Goal: Task Accomplishment & Management: Complete application form

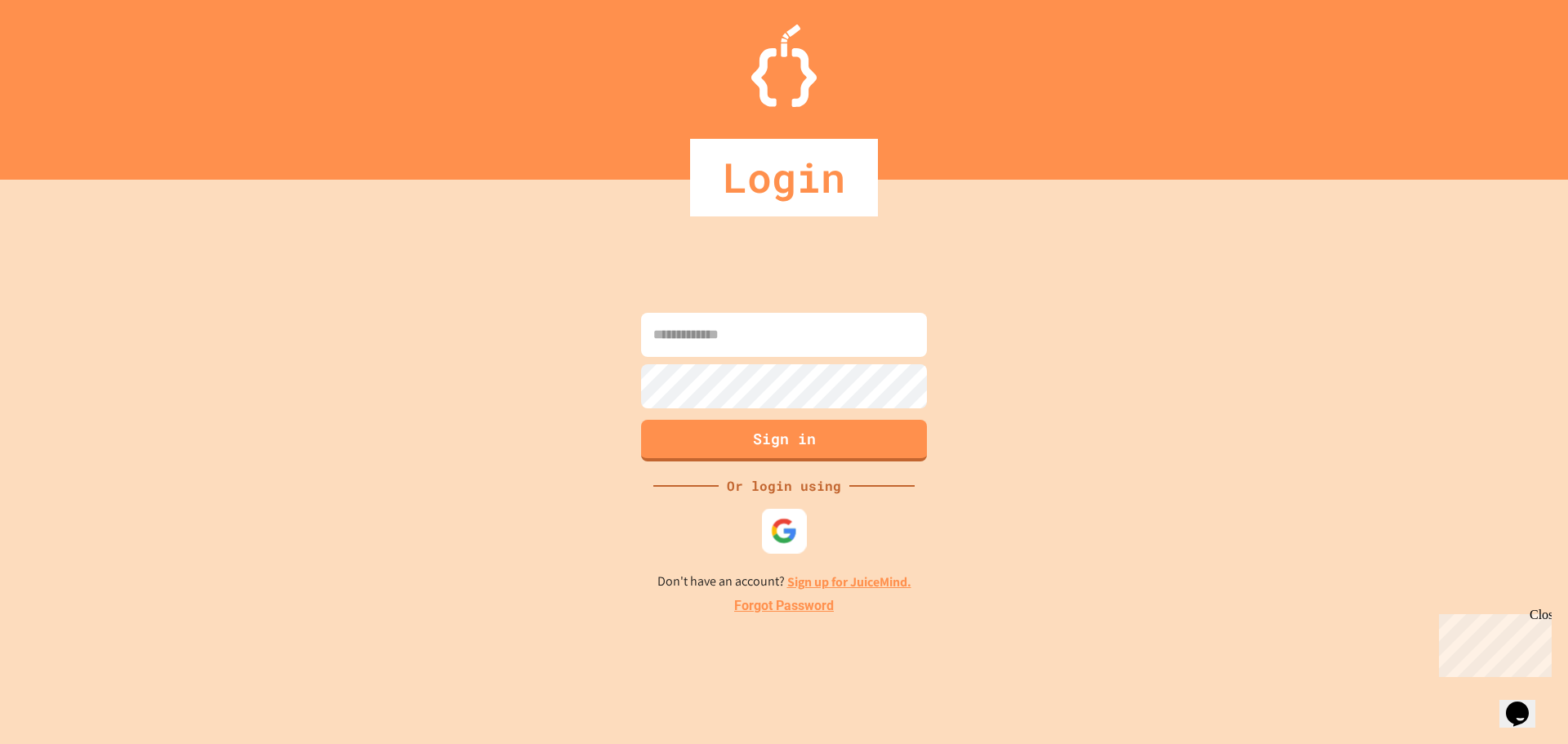
click at [784, 538] on img at bounding box center [784, 530] width 27 height 27
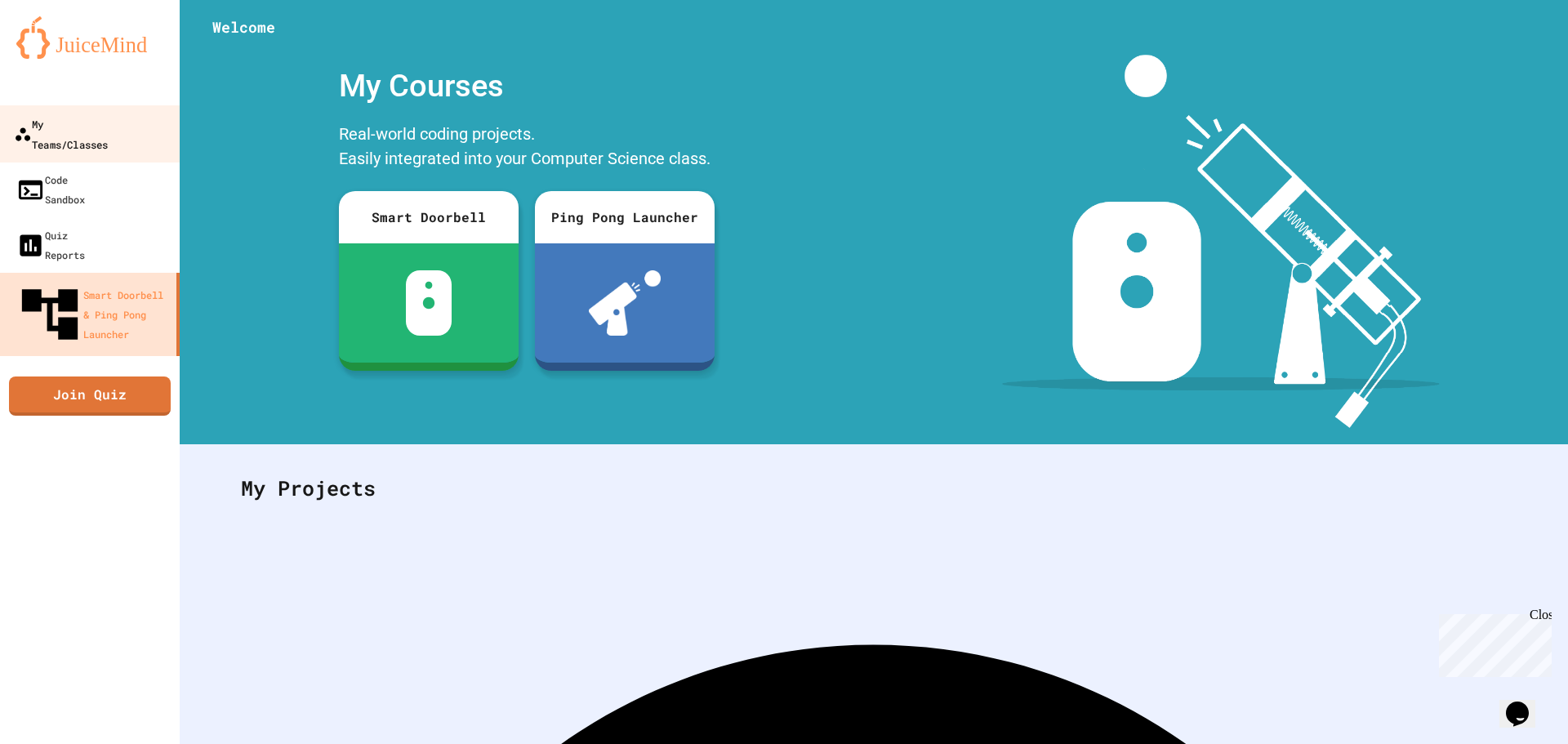
click at [89, 125] on div "My Teams/Classes" at bounding box center [61, 134] width 94 height 40
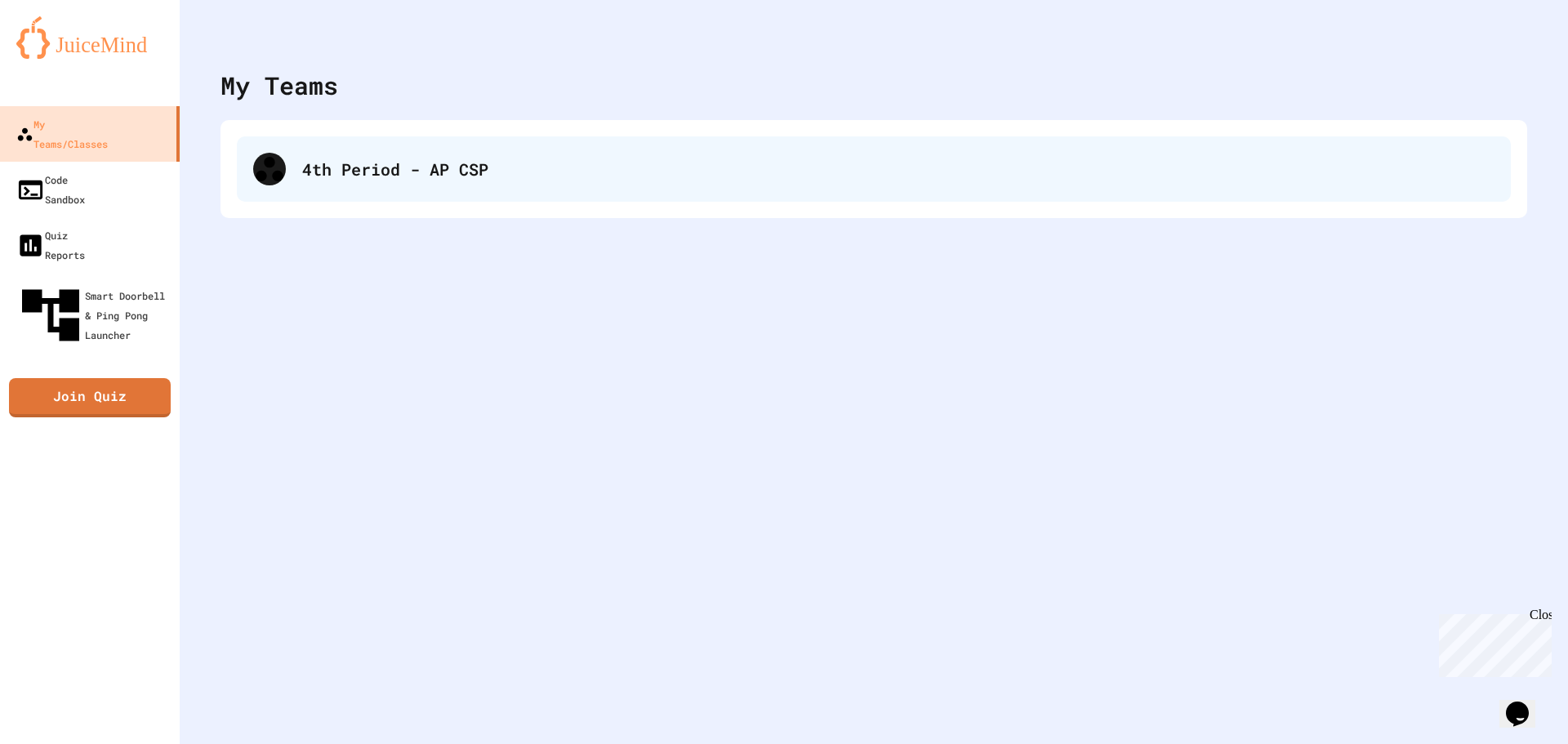
click at [452, 193] on div "4th Period - AP CSP" at bounding box center [873, 169] width 1274 height 65
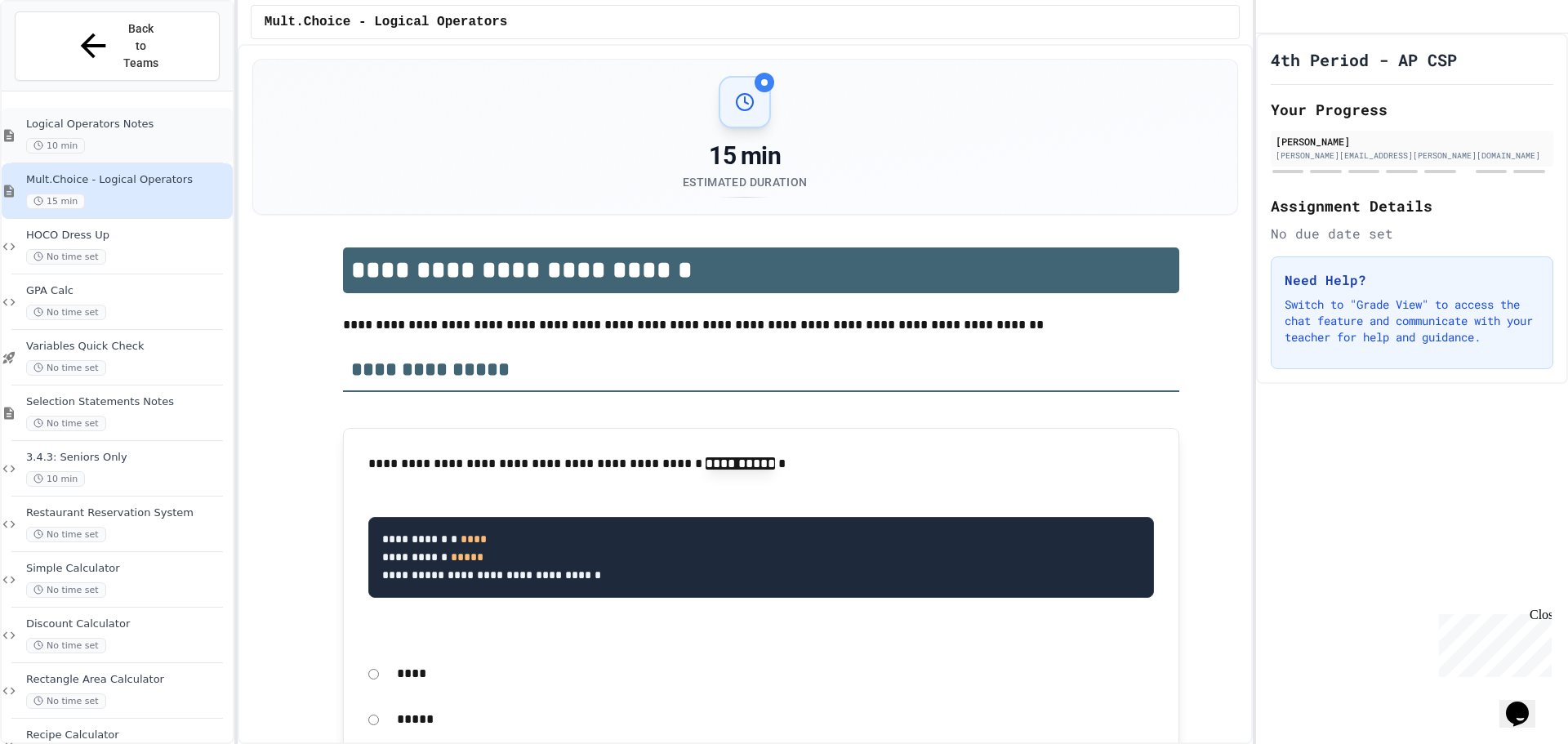
click at [166, 108] on div "Logical Operators Notes 10 min" at bounding box center [117, 135] width 231 height 55
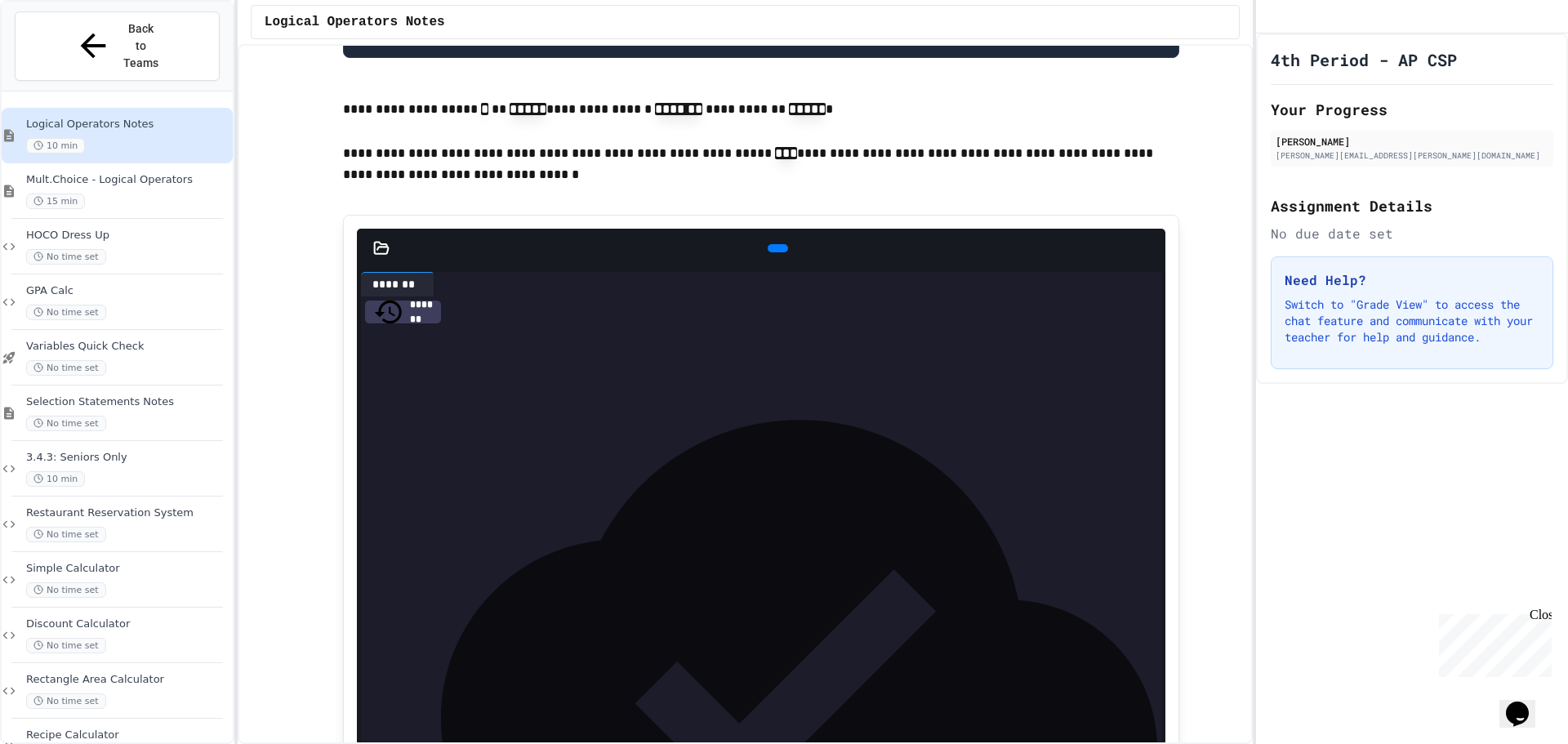
scroll to position [1715, 0]
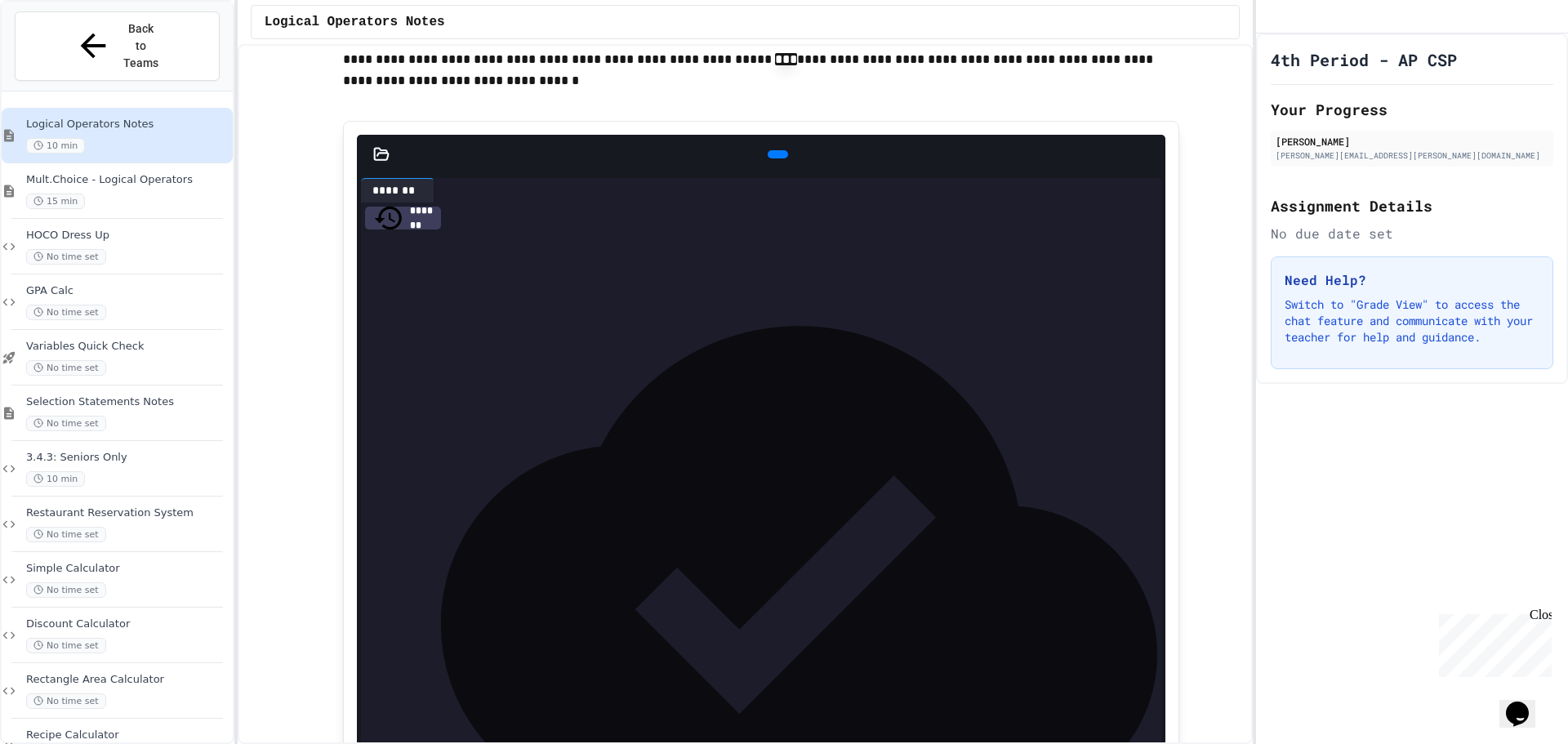
click at [776, 155] on icon at bounding box center [776, 155] width 0 height 0
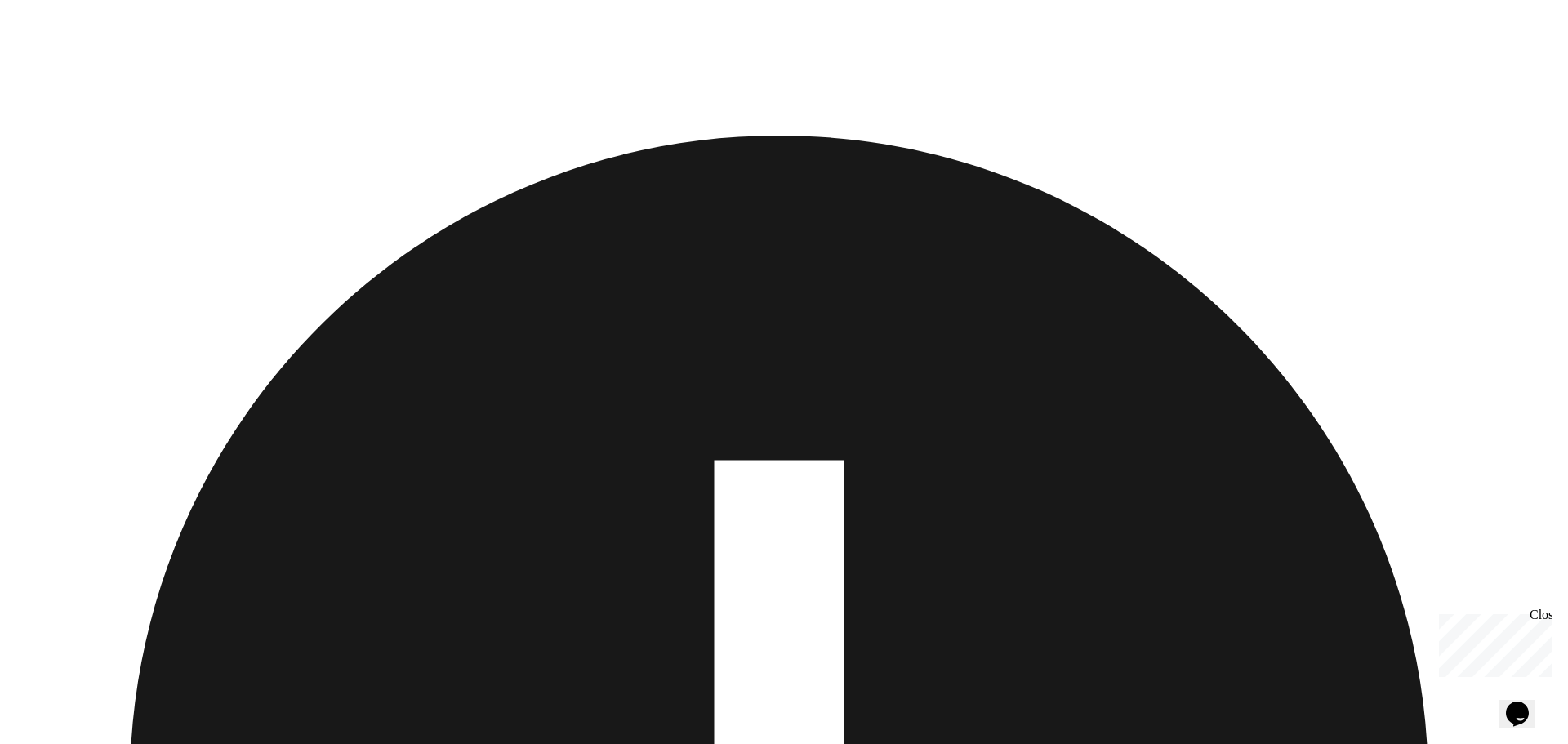
scroll to position [1796, 0]
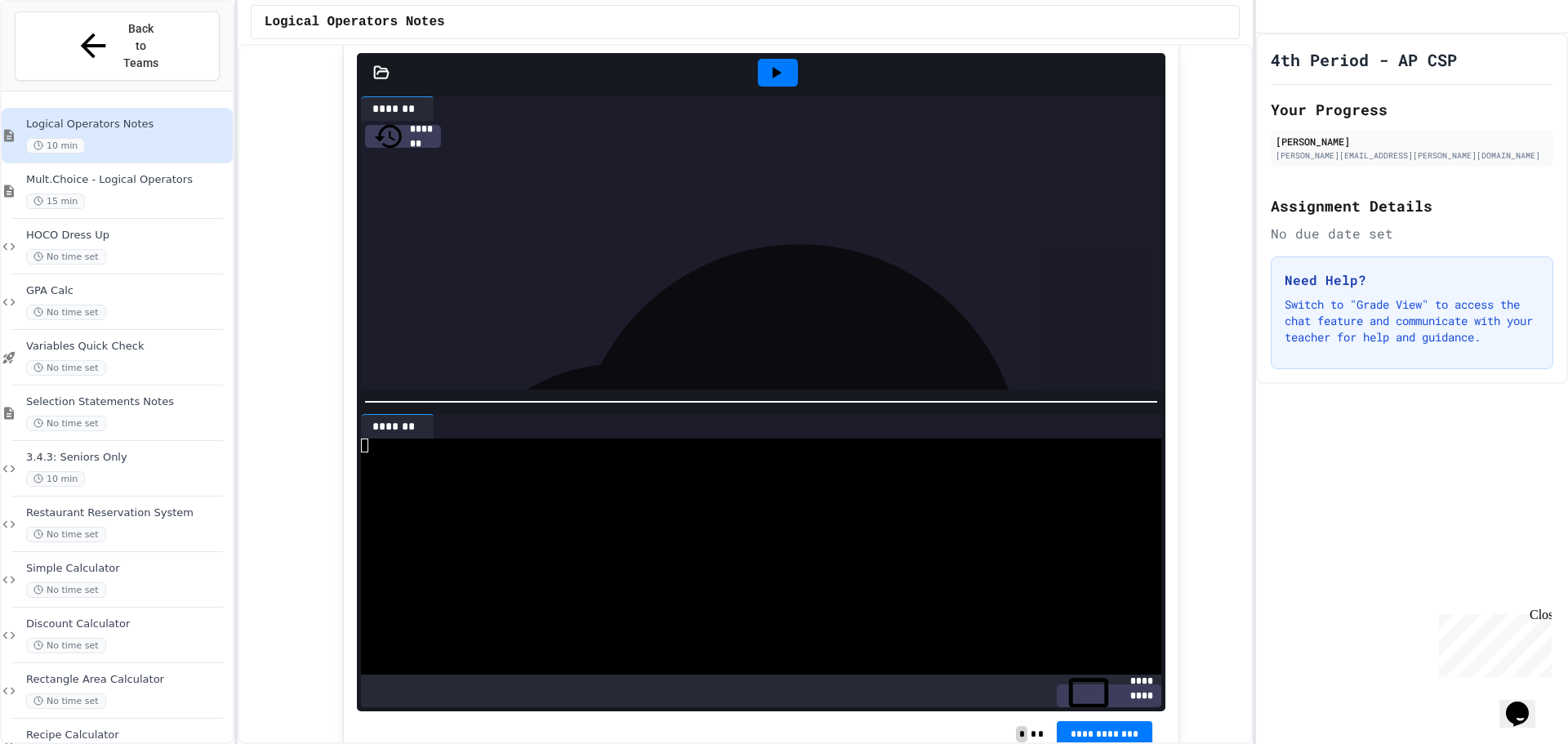
click at [767, 83] on icon at bounding box center [775, 72] width 19 height 19
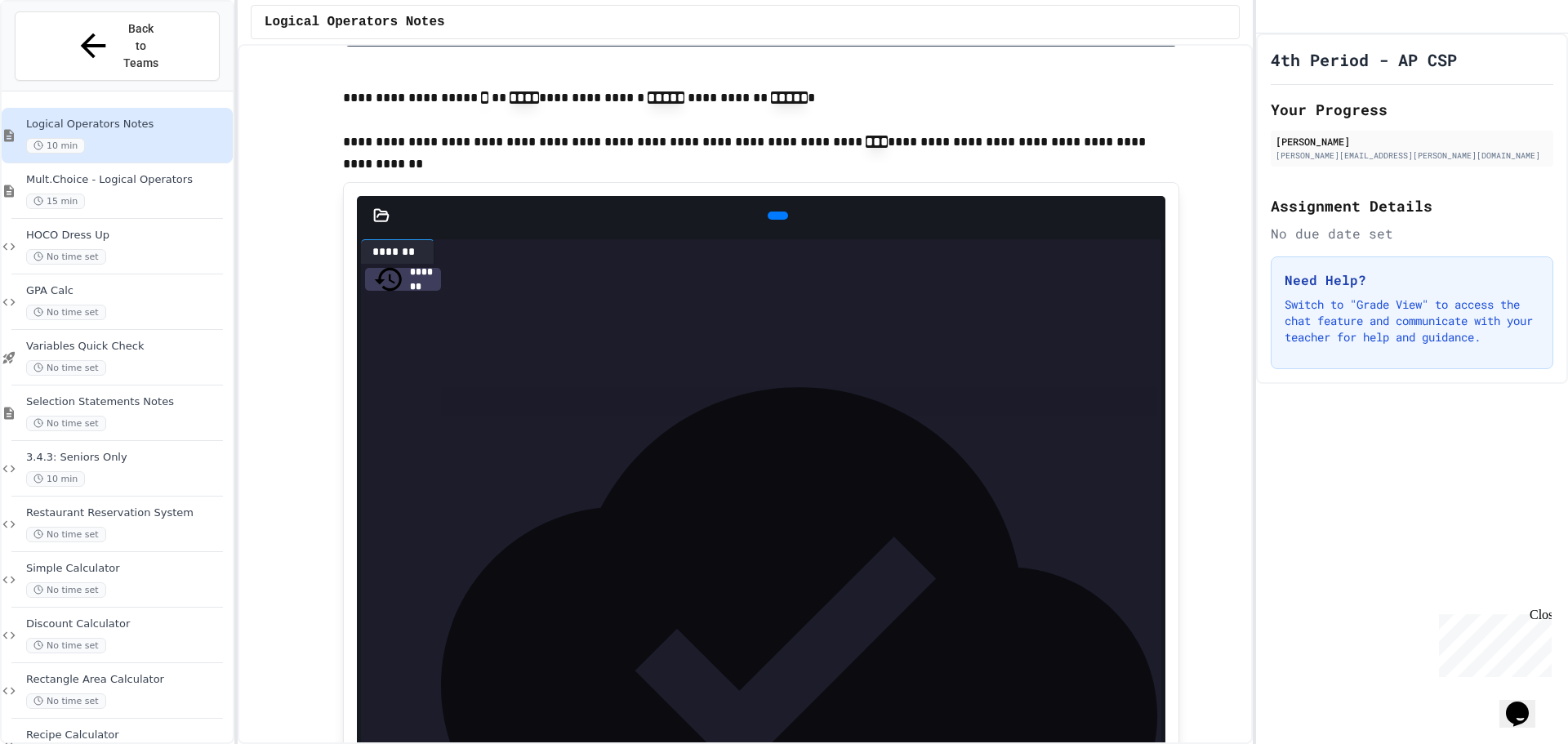
scroll to position [3755, 0]
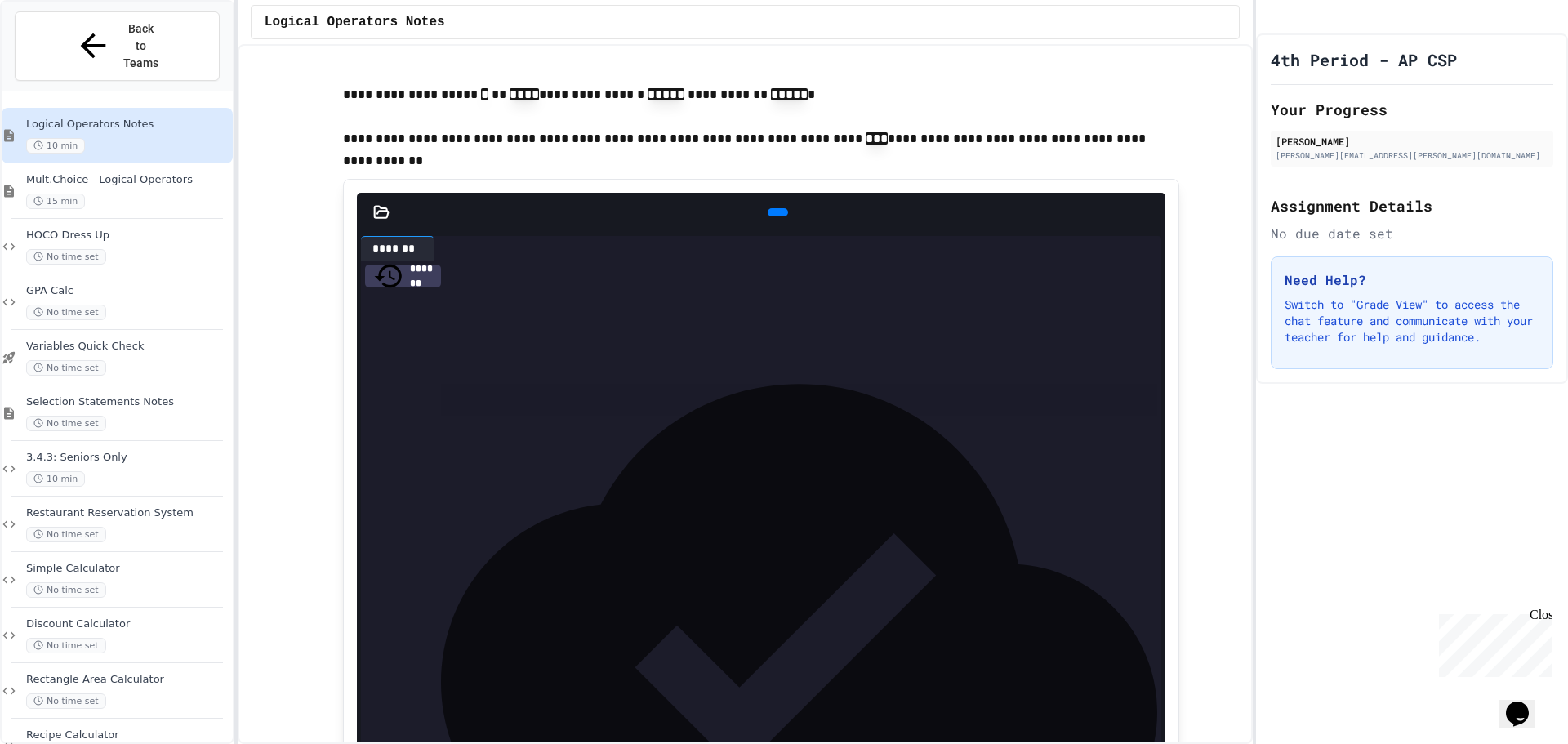
click at [768, 217] on div at bounding box center [778, 212] width 20 height 8
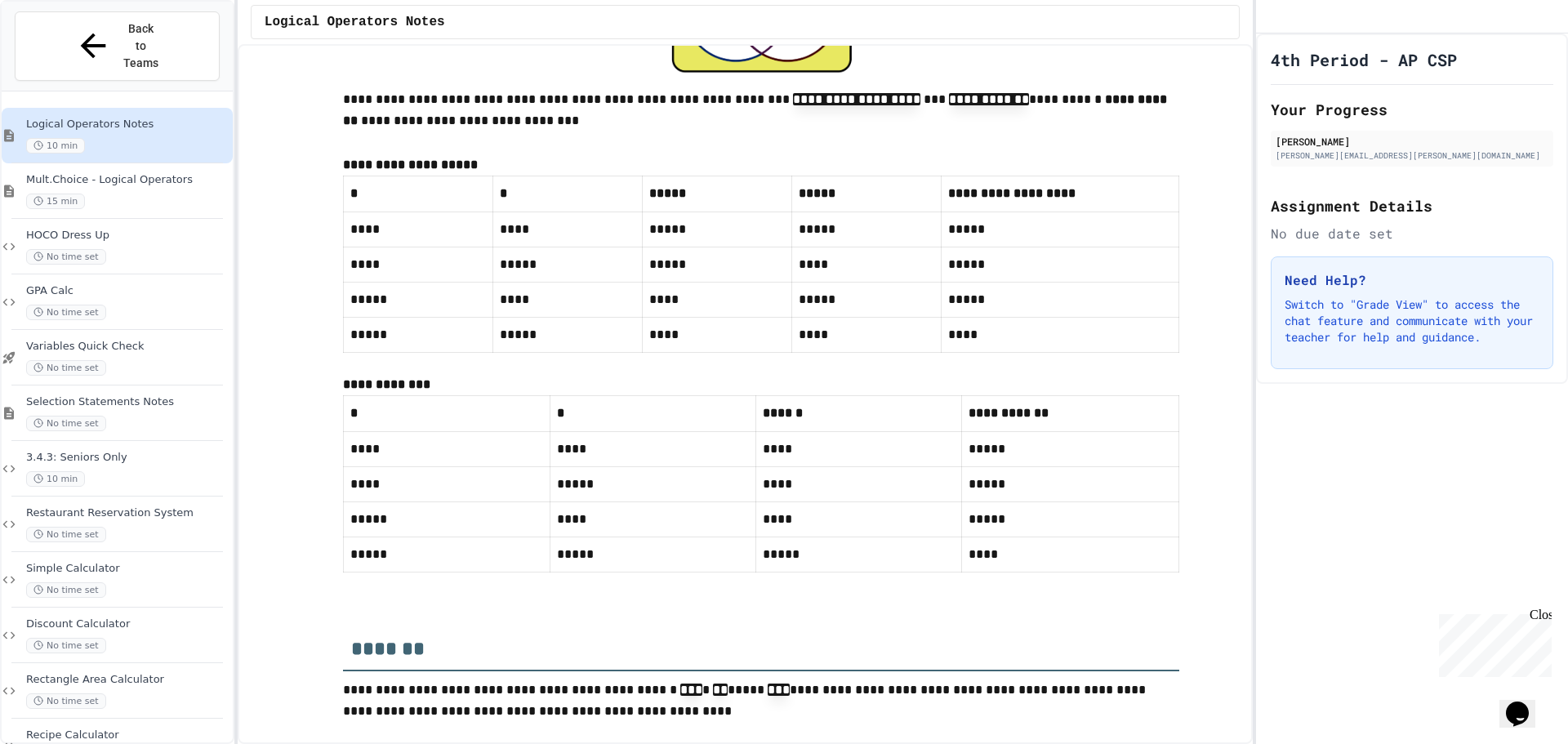
scroll to position [6036, 0]
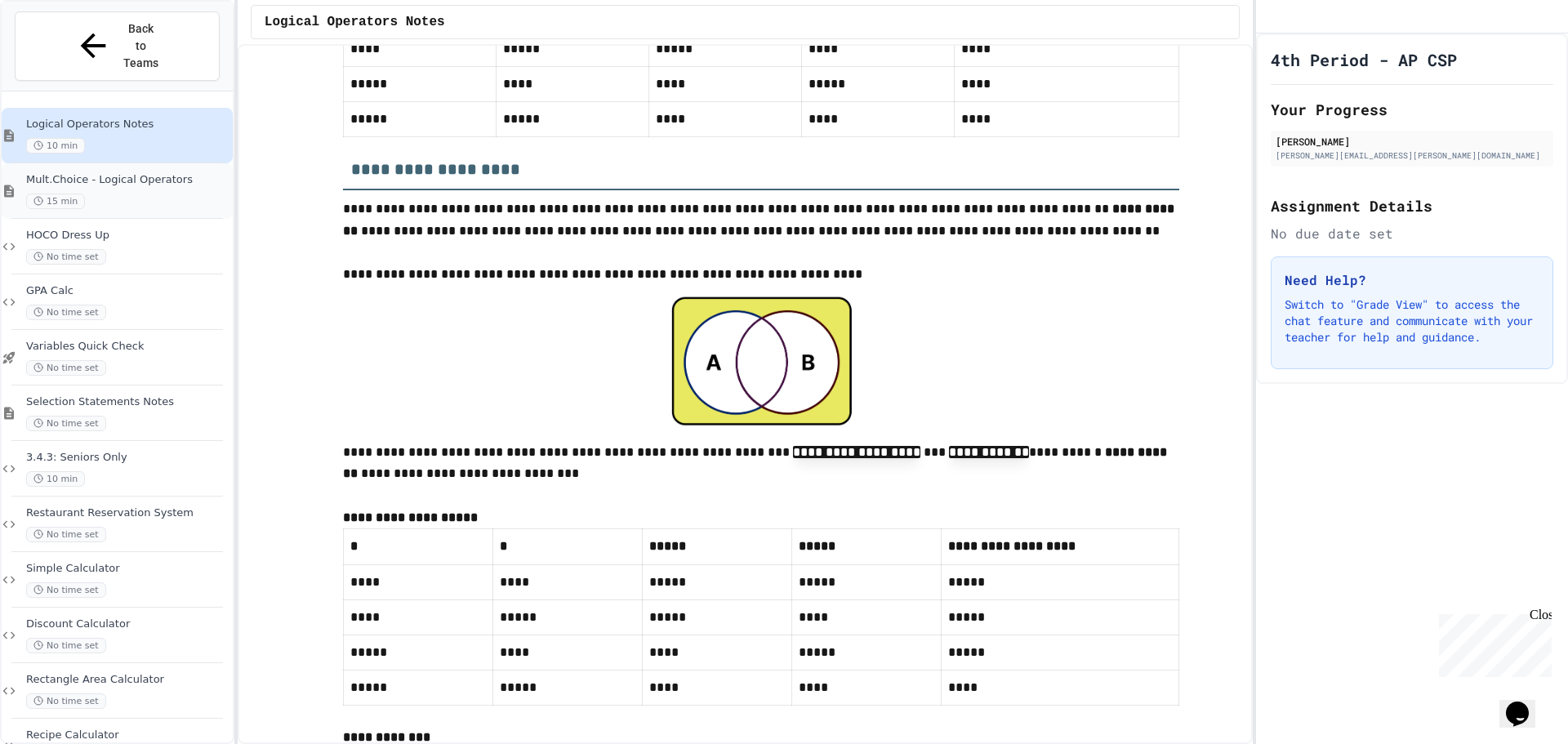
click at [84, 173] on span "Mult.Choice - Logical Operators" at bounding box center [127, 180] width 203 height 14
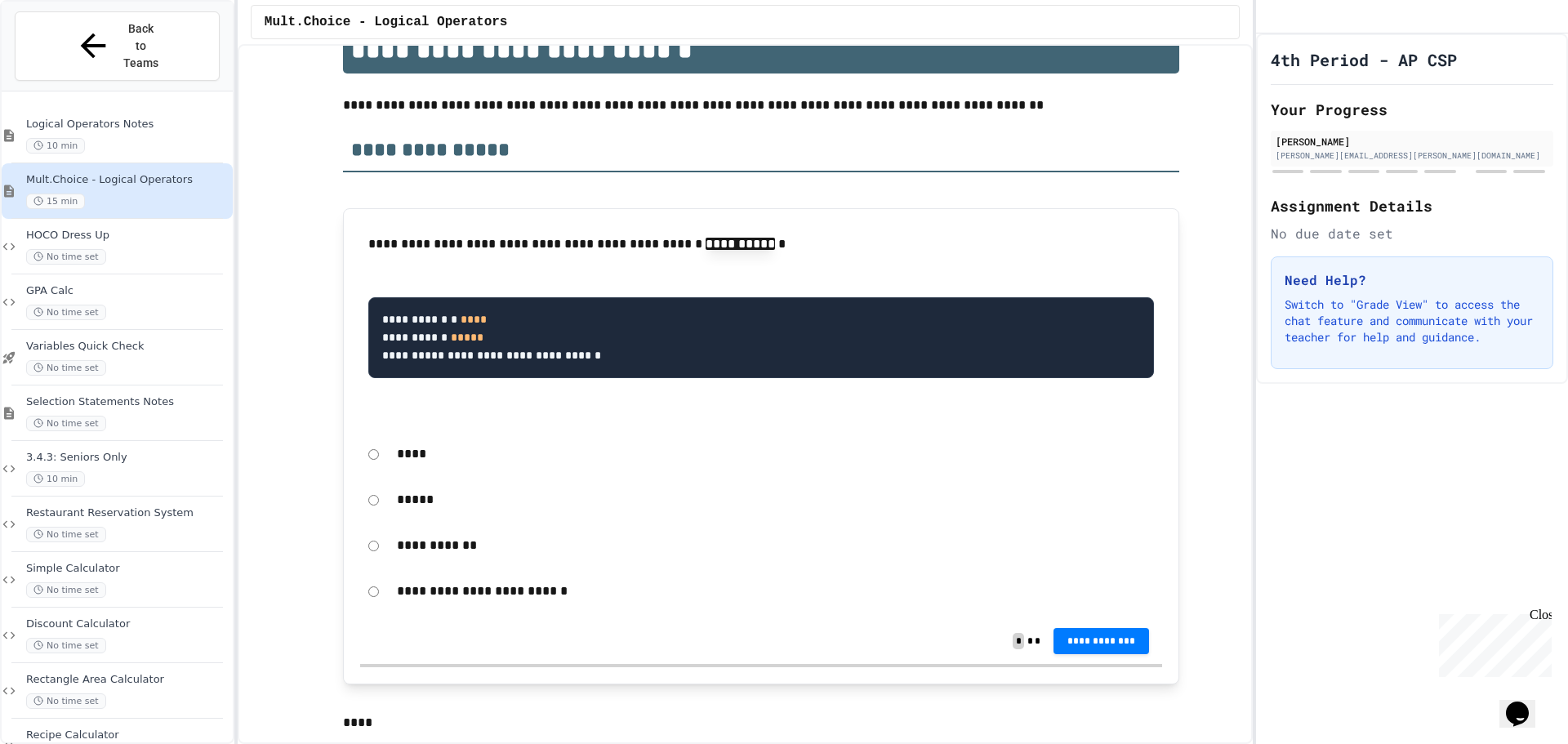
scroll to position [245, 0]
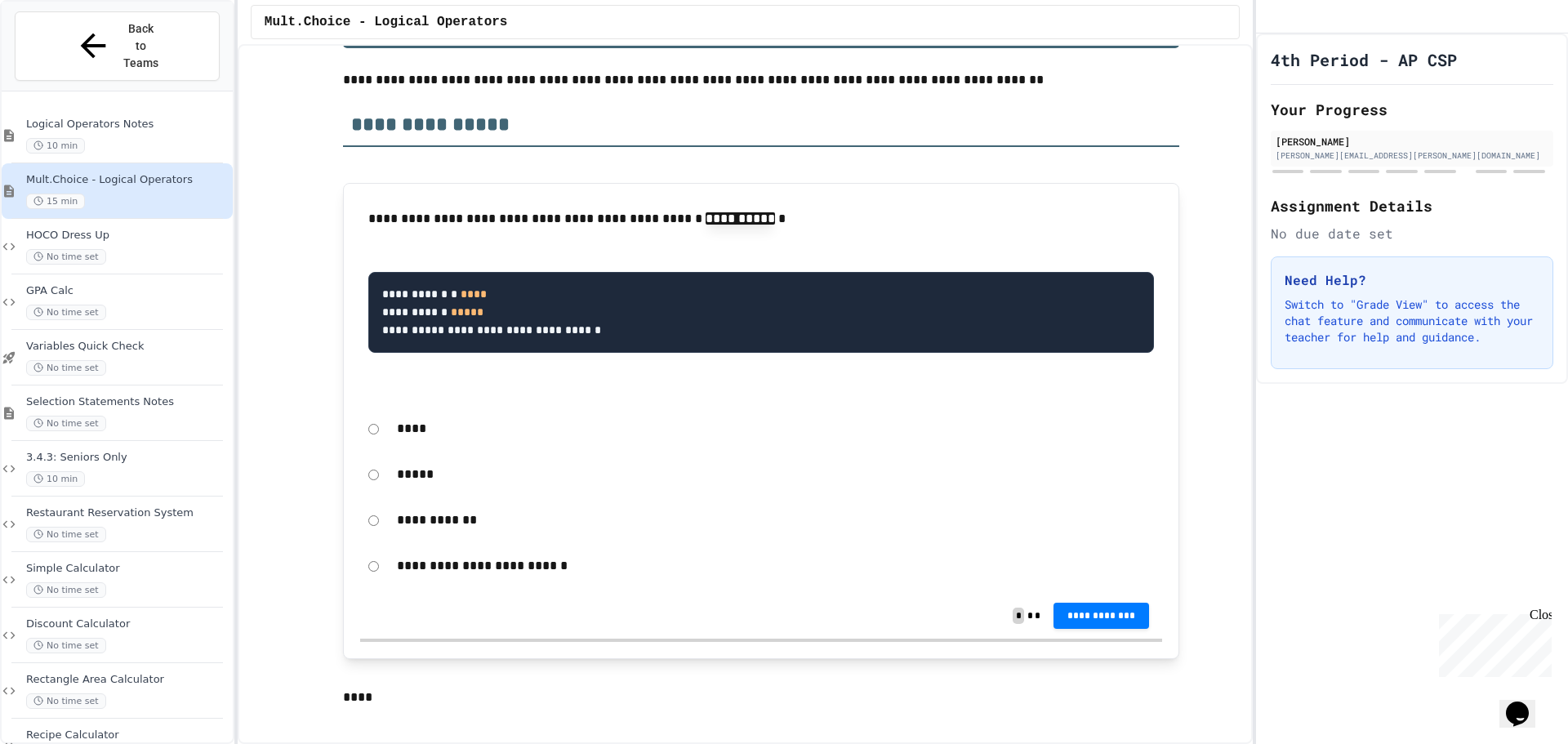
click at [458, 522] on p "**********" at bounding box center [775, 519] width 757 height 21
click at [451, 526] on p "**********" at bounding box center [775, 519] width 757 height 21
click at [375, 524] on div "**********" at bounding box center [761, 520] width 802 height 38
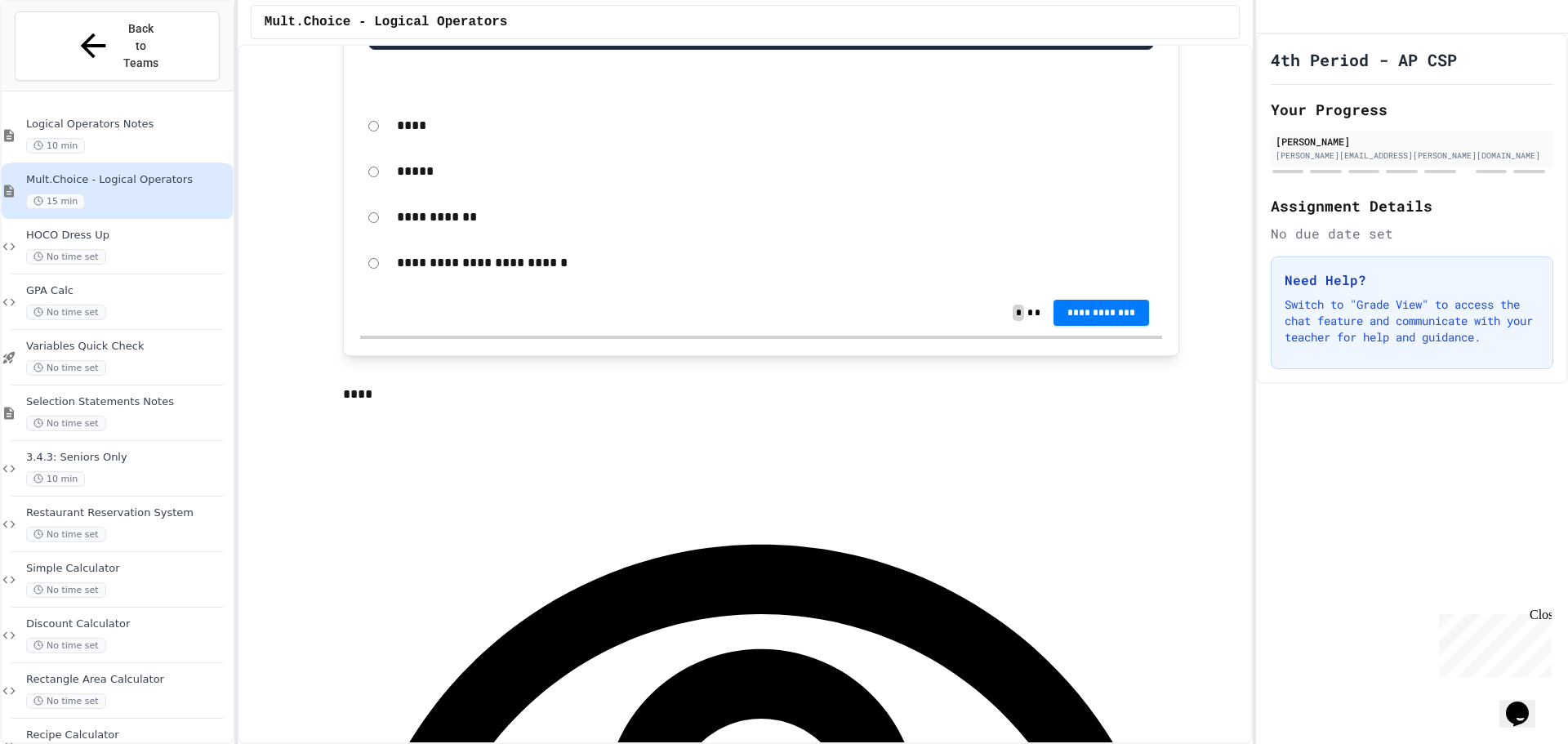
scroll to position [572, 0]
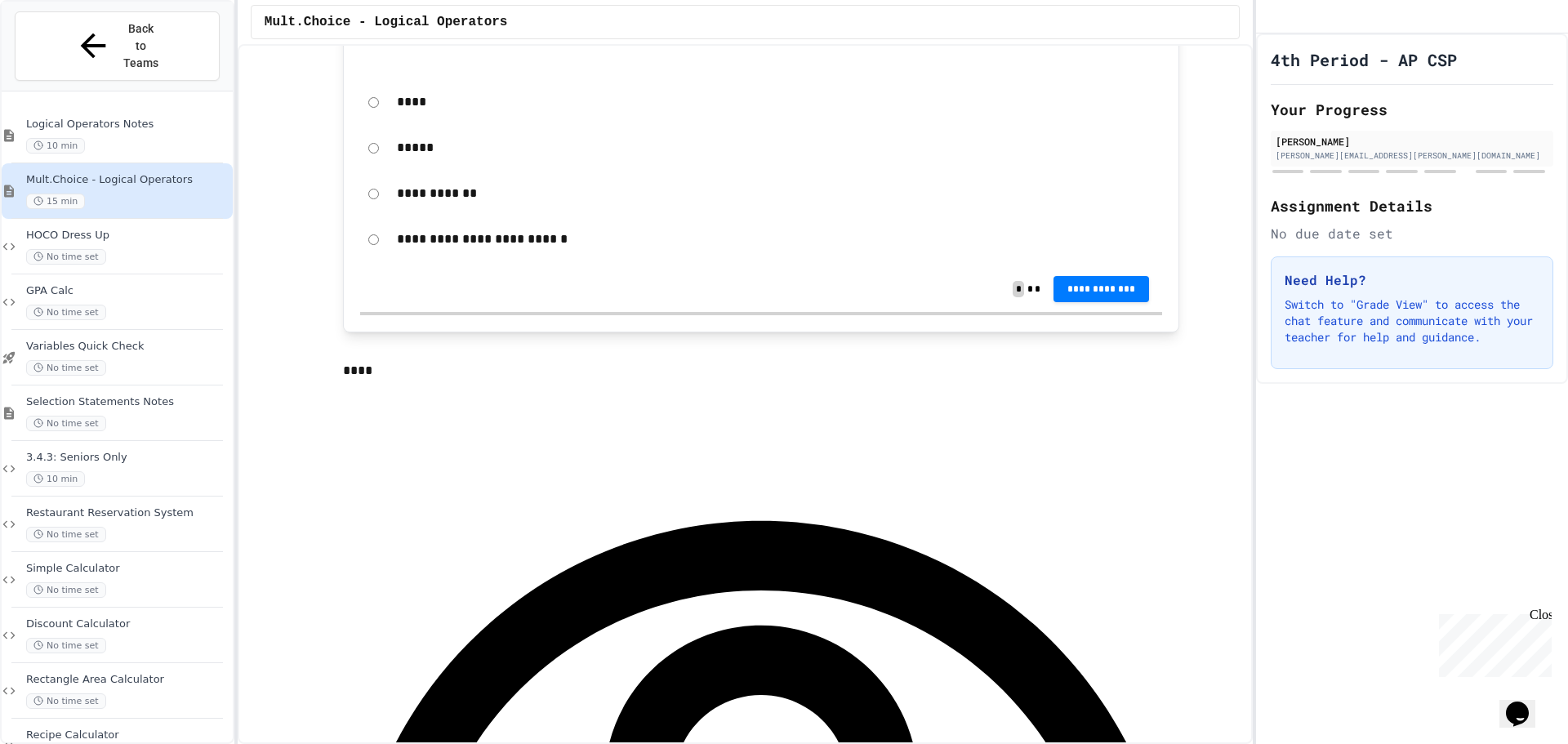
click at [397, 108] on p "****" at bounding box center [775, 101] width 757 height 21
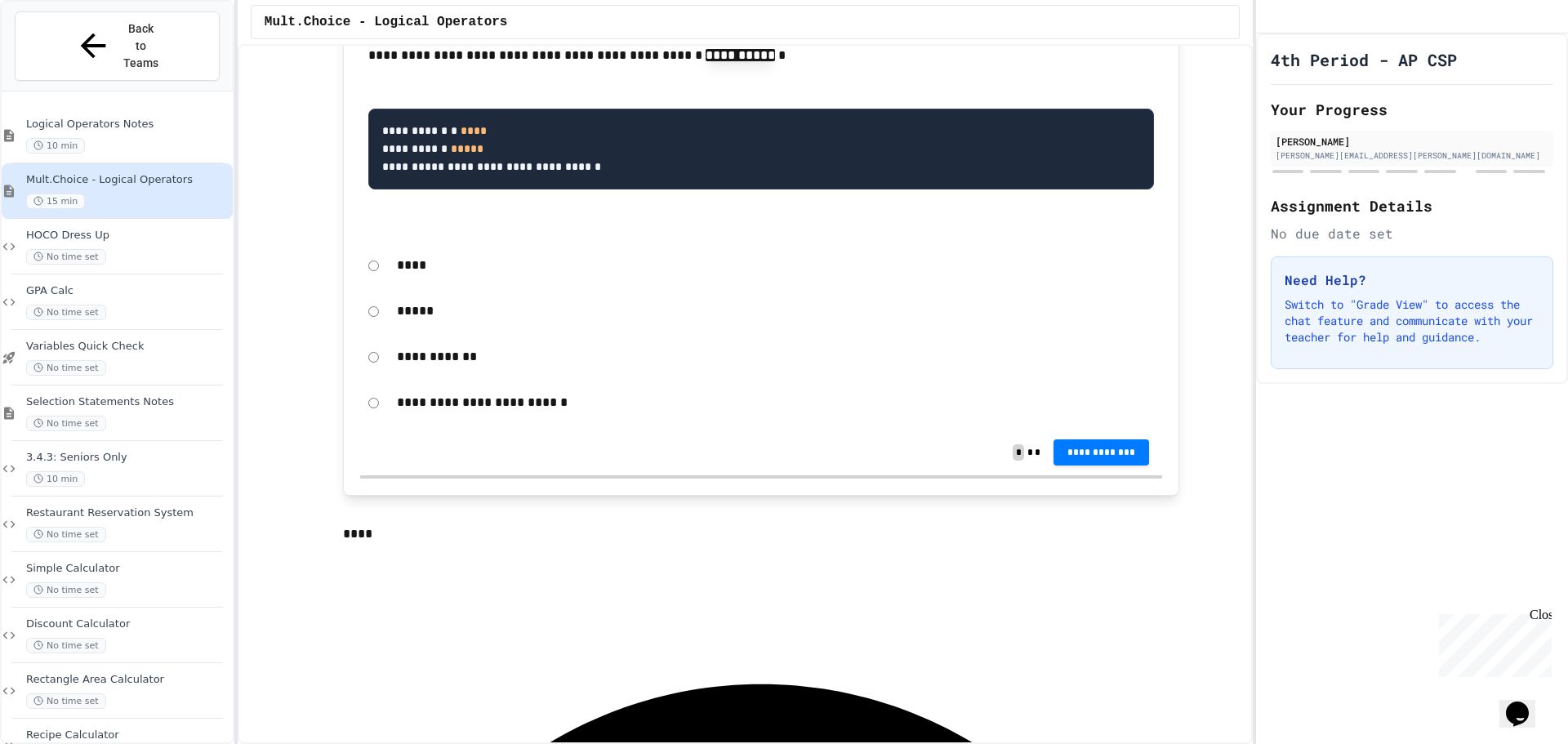
scroll to position [245, 0]
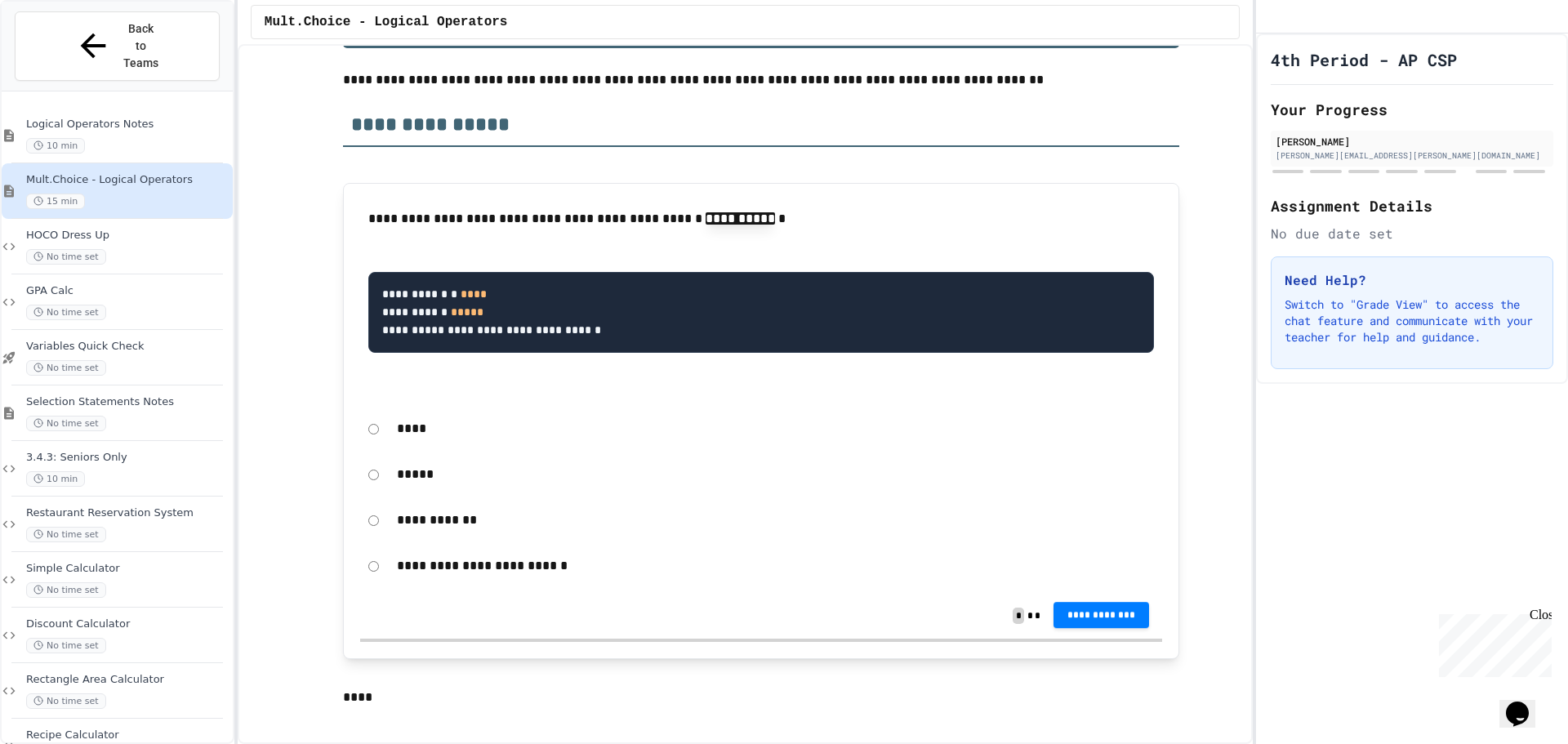
click at [1083, 609] on button "**********" at bounding box center [1101, 614] width 96 height 26
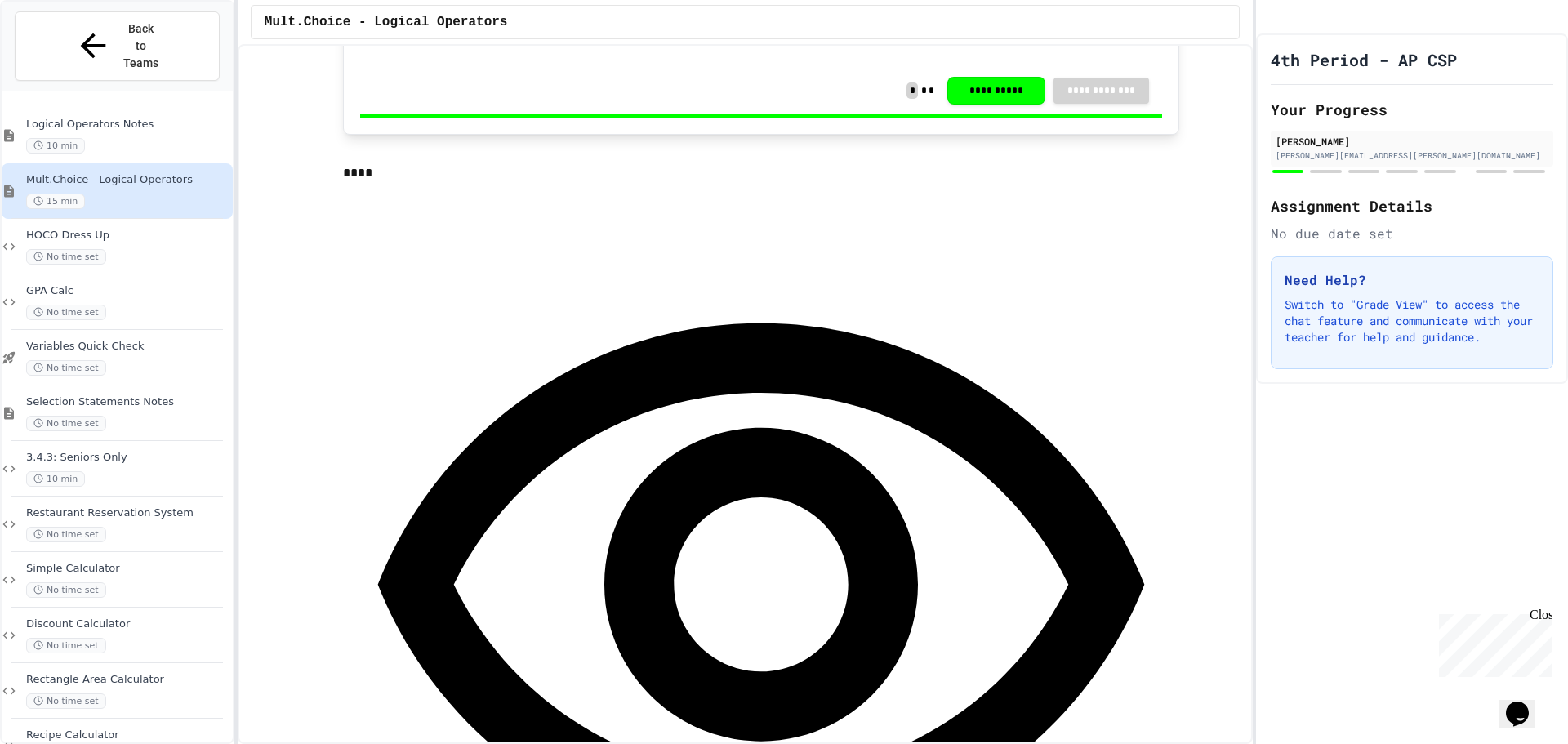
scroll to position [817, 0]
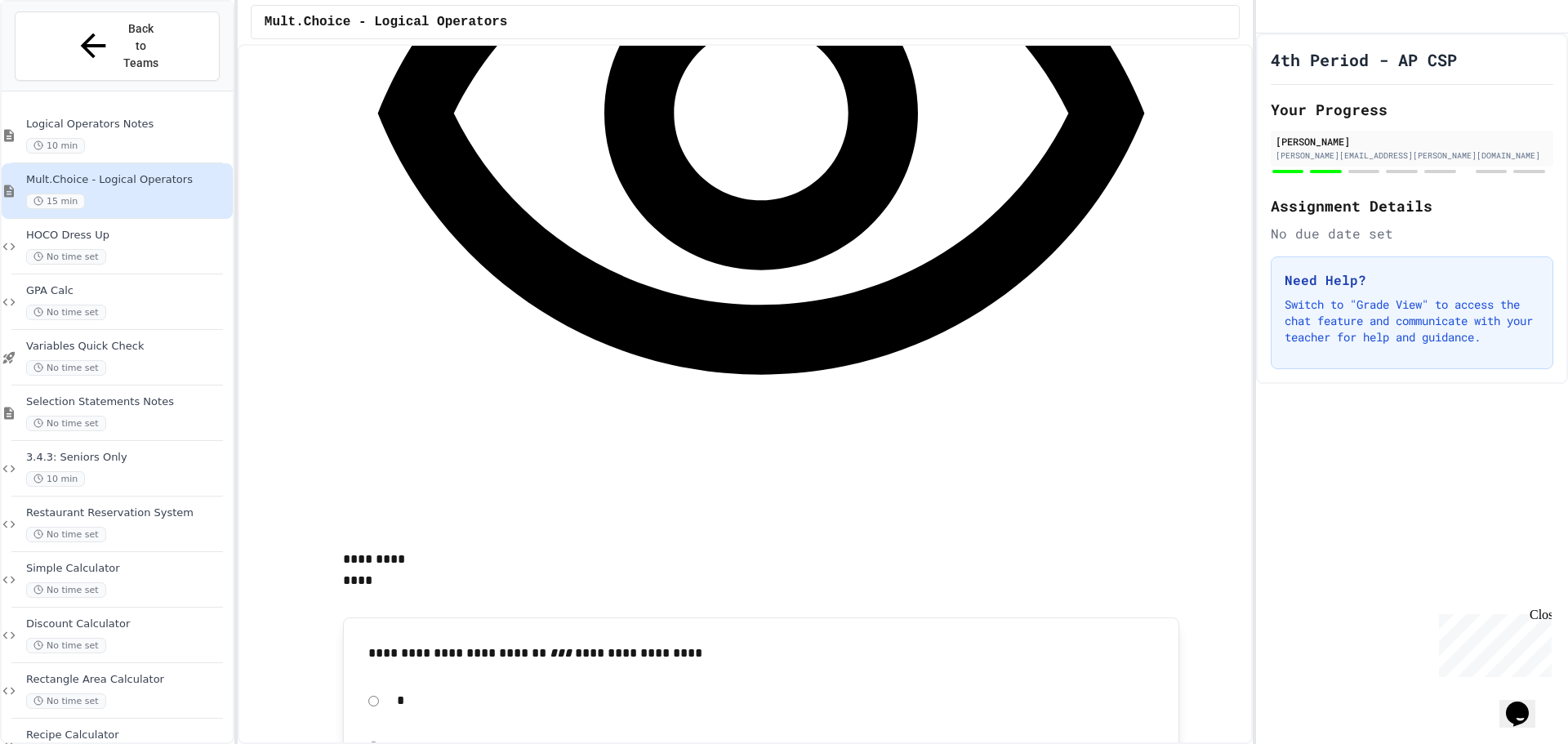
scroll to position [1388, 0]
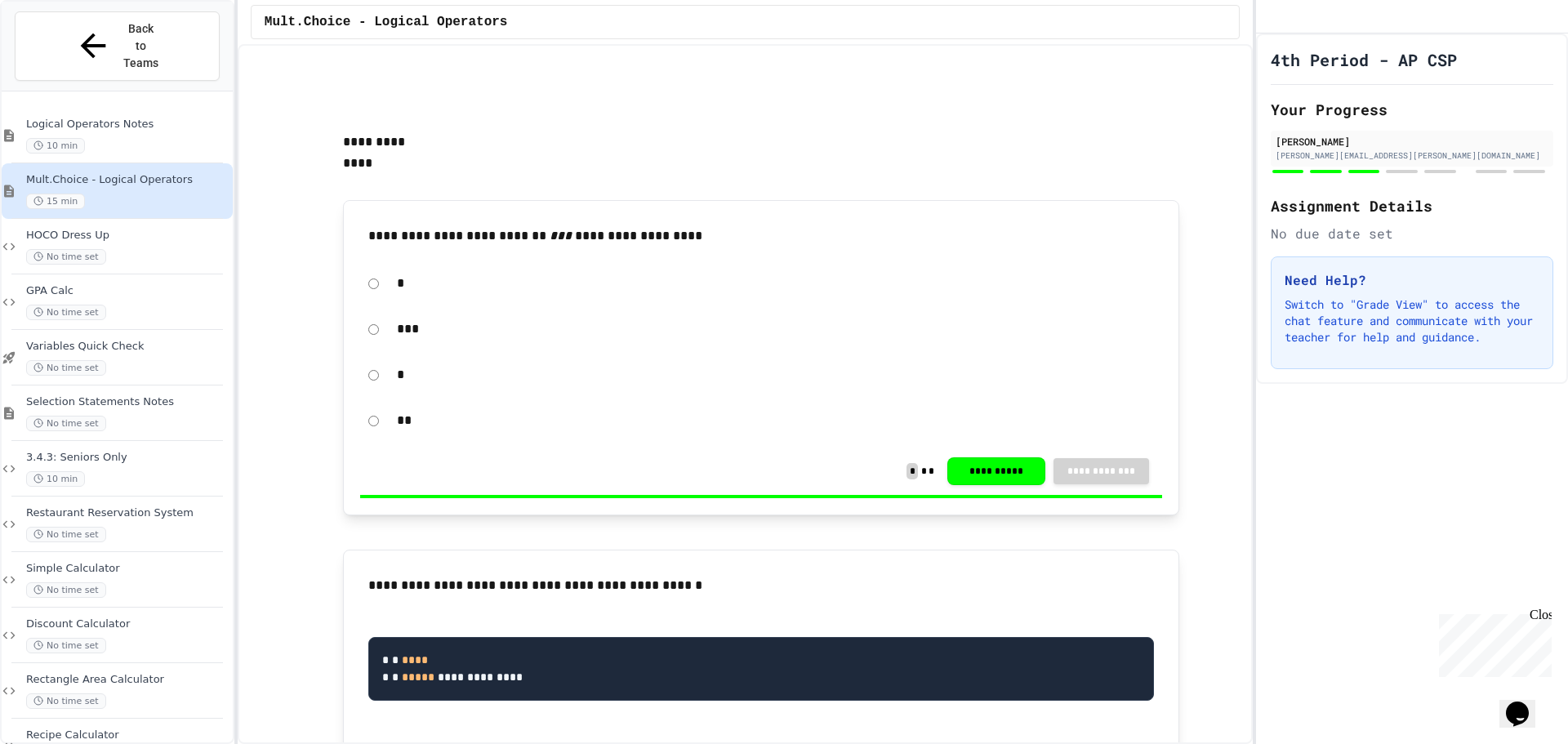
scroll to position [1715, 0]
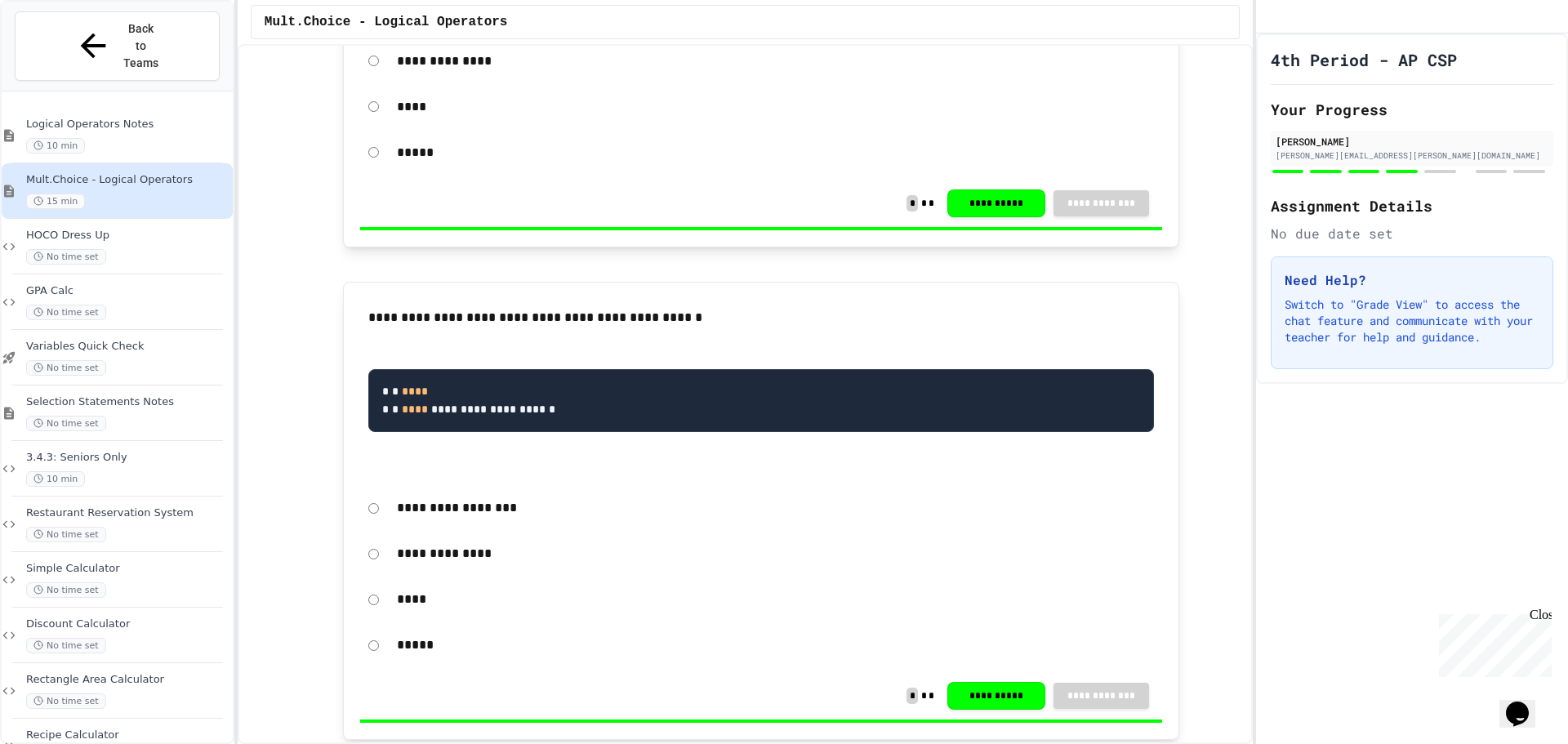
scroll to position [2449, 0]
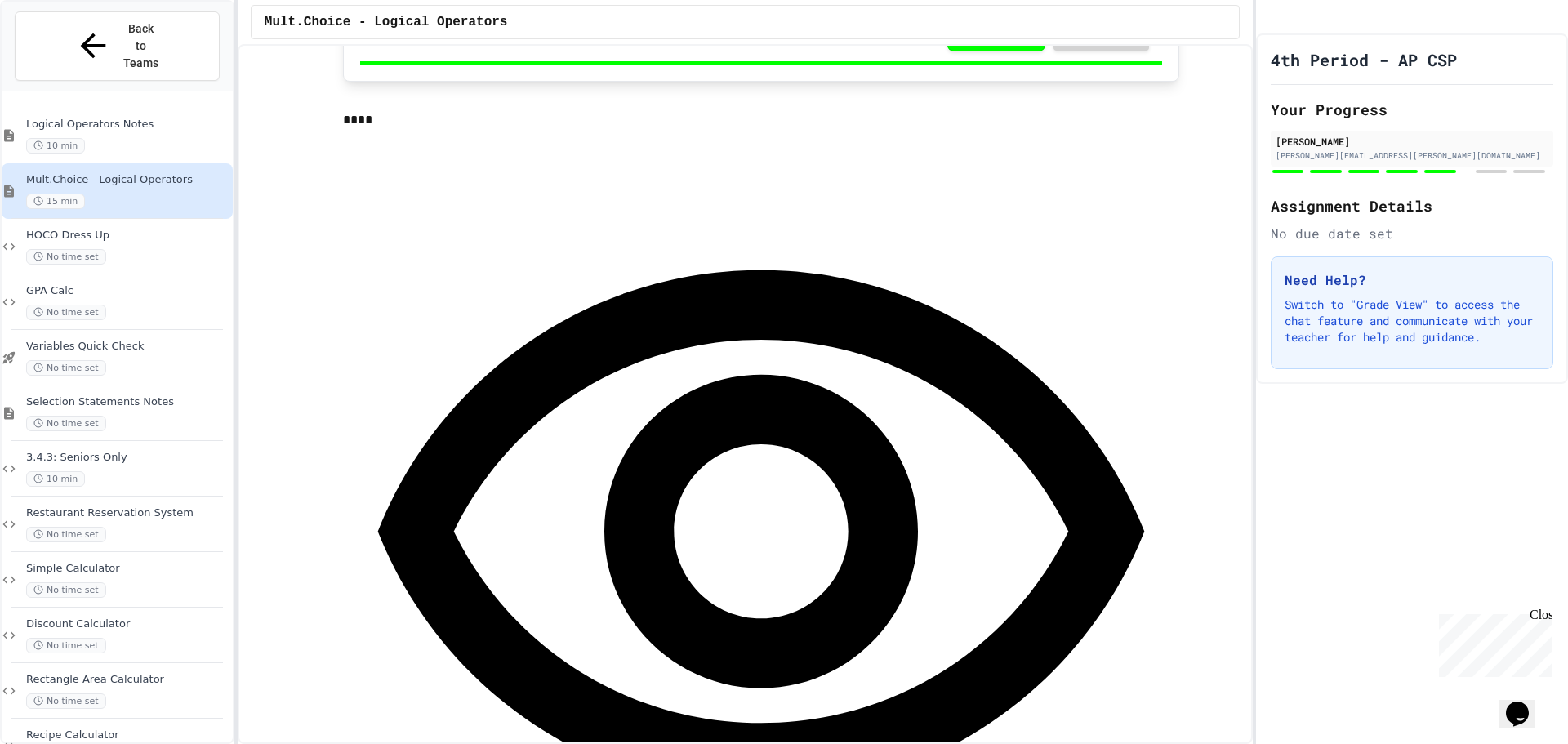
scroll to position [3102, 0]
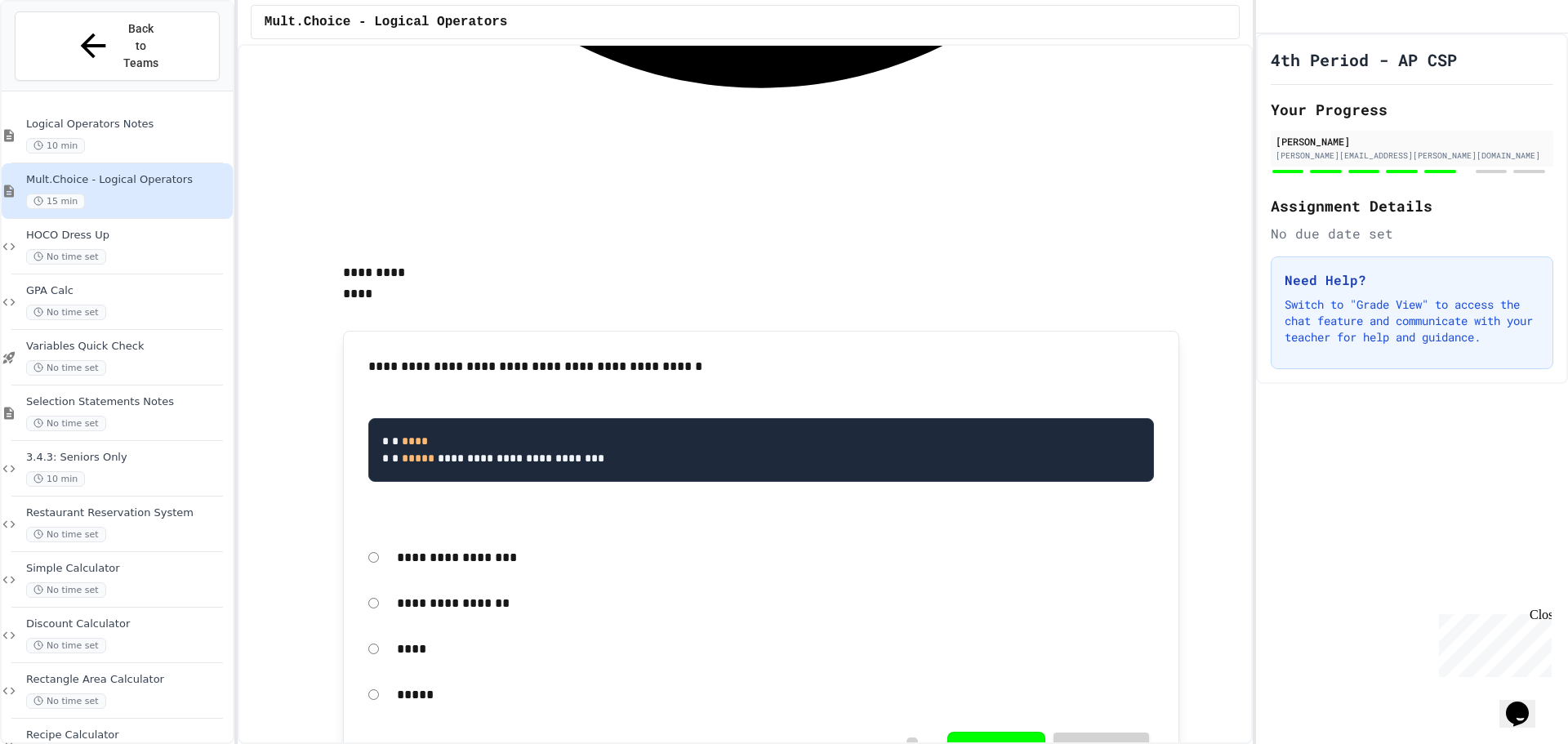
scroll to position [3837, 0]
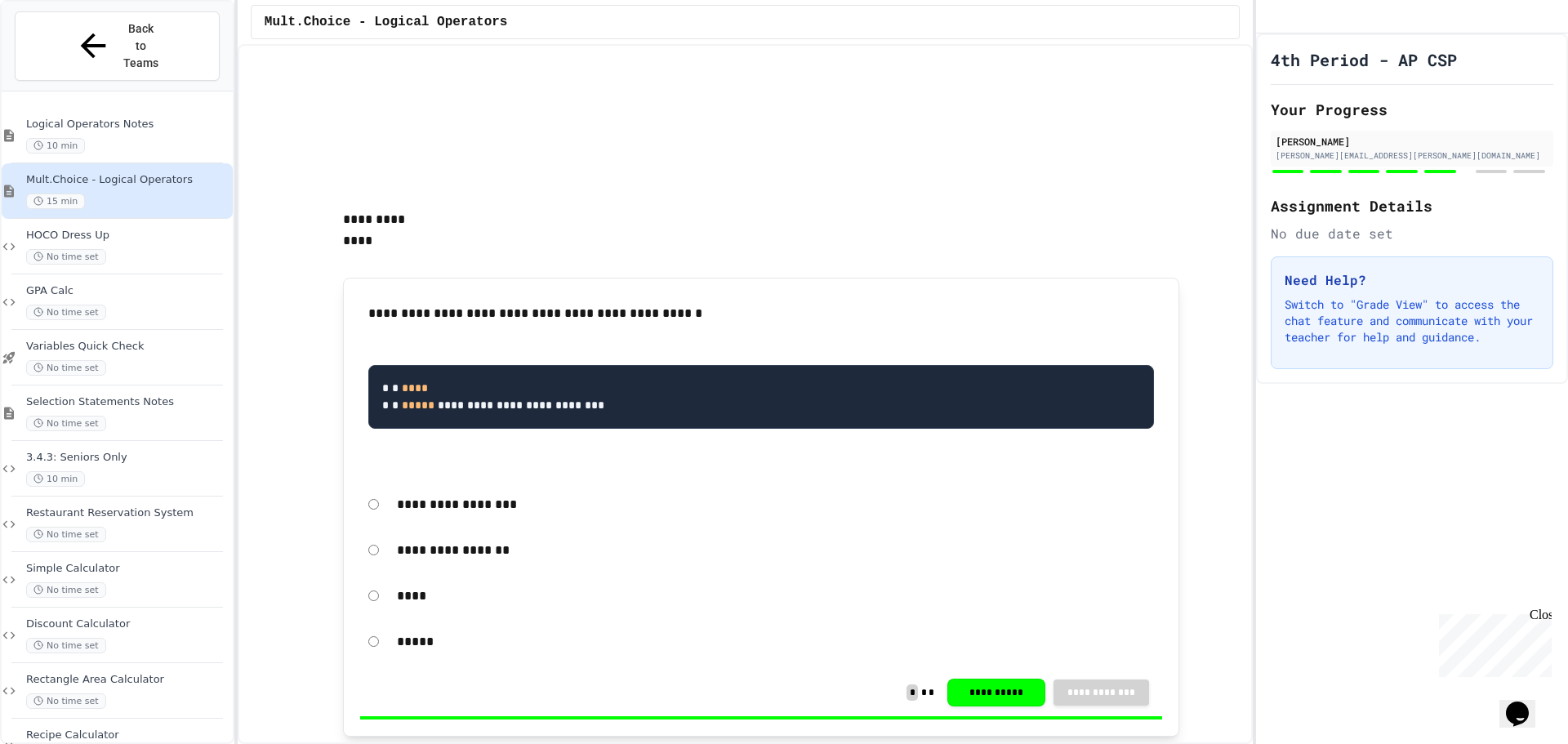
scroll to position [3836, 0]
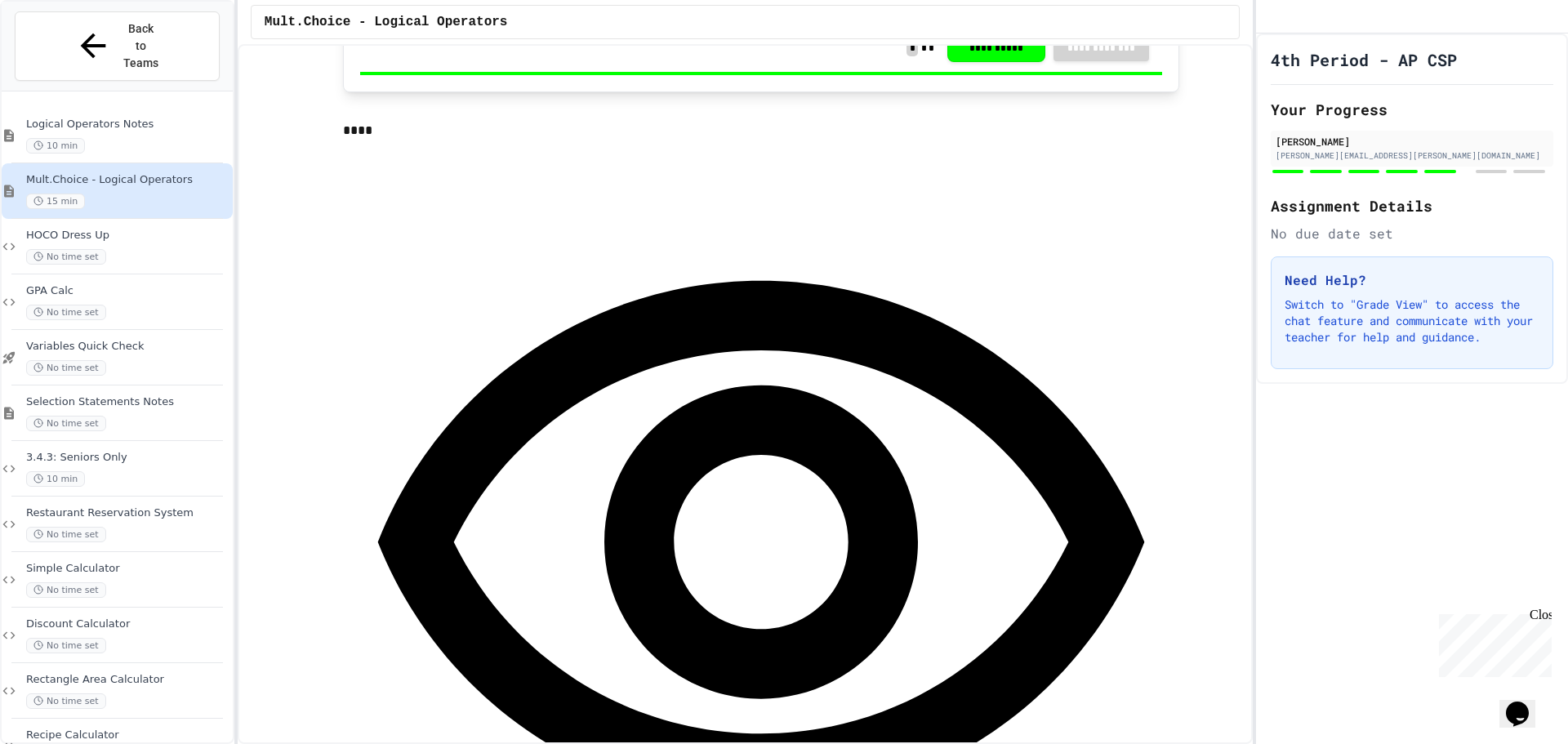
scroll to position [4489, 0]
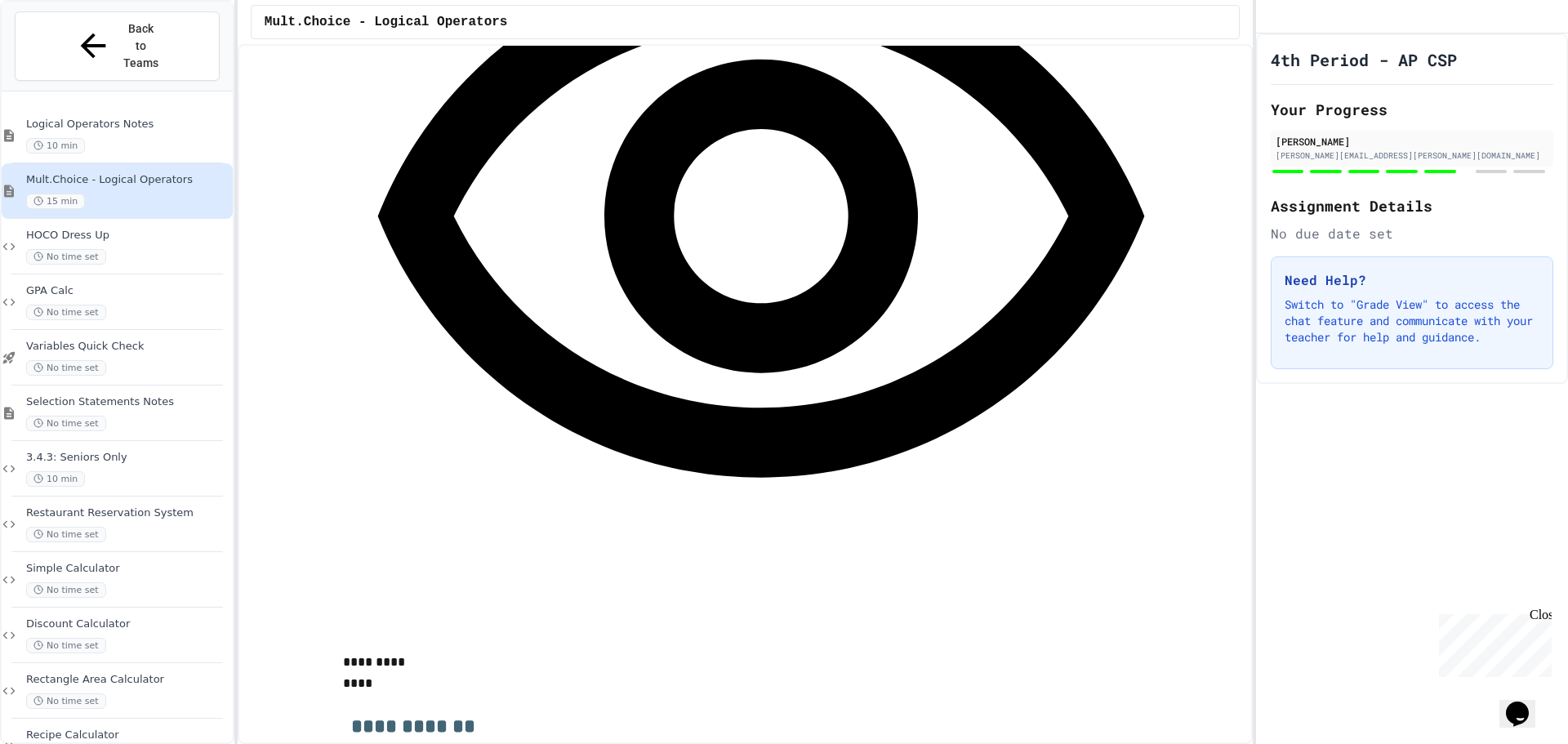
scroll to position [4816, 0]
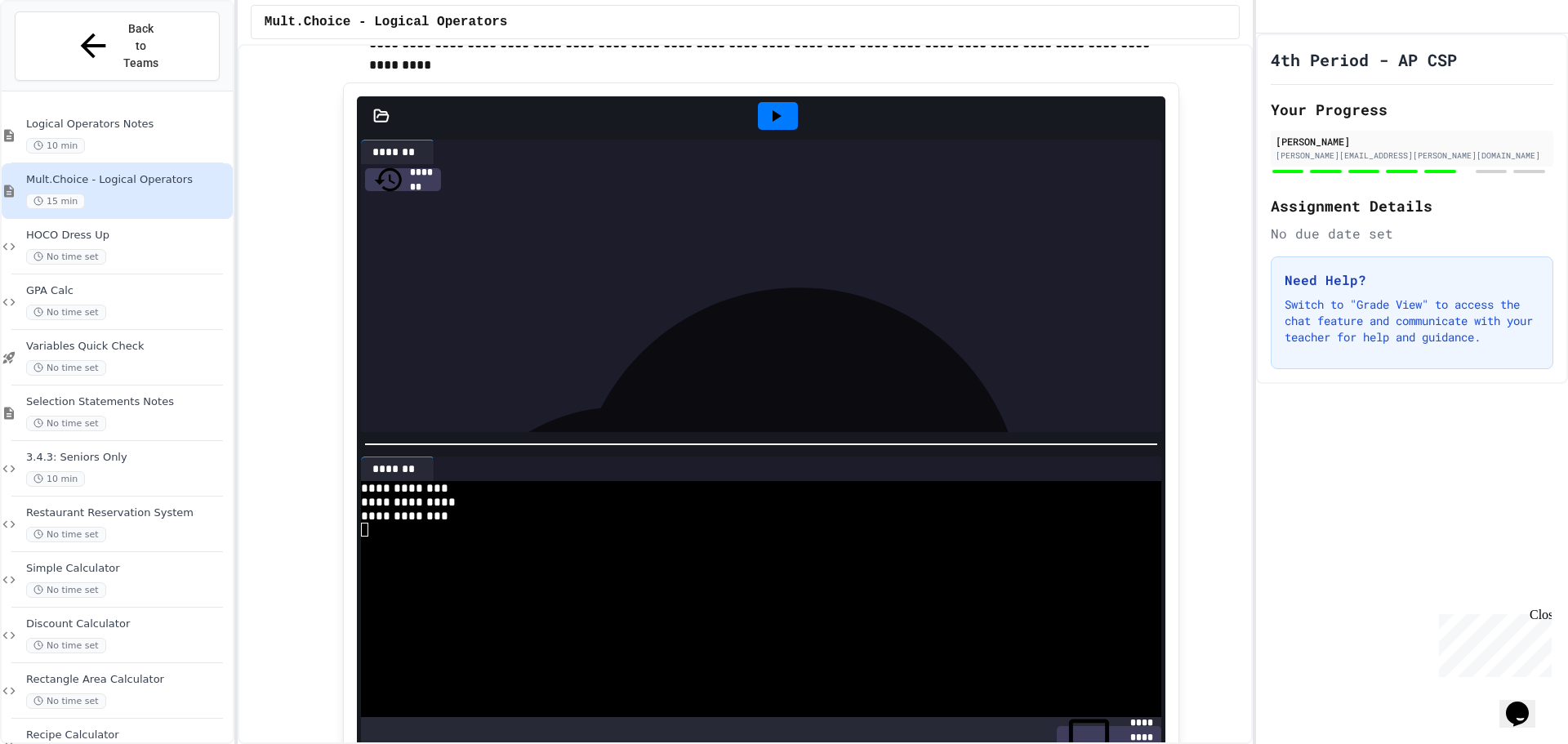
scroll to position [5791, 0]
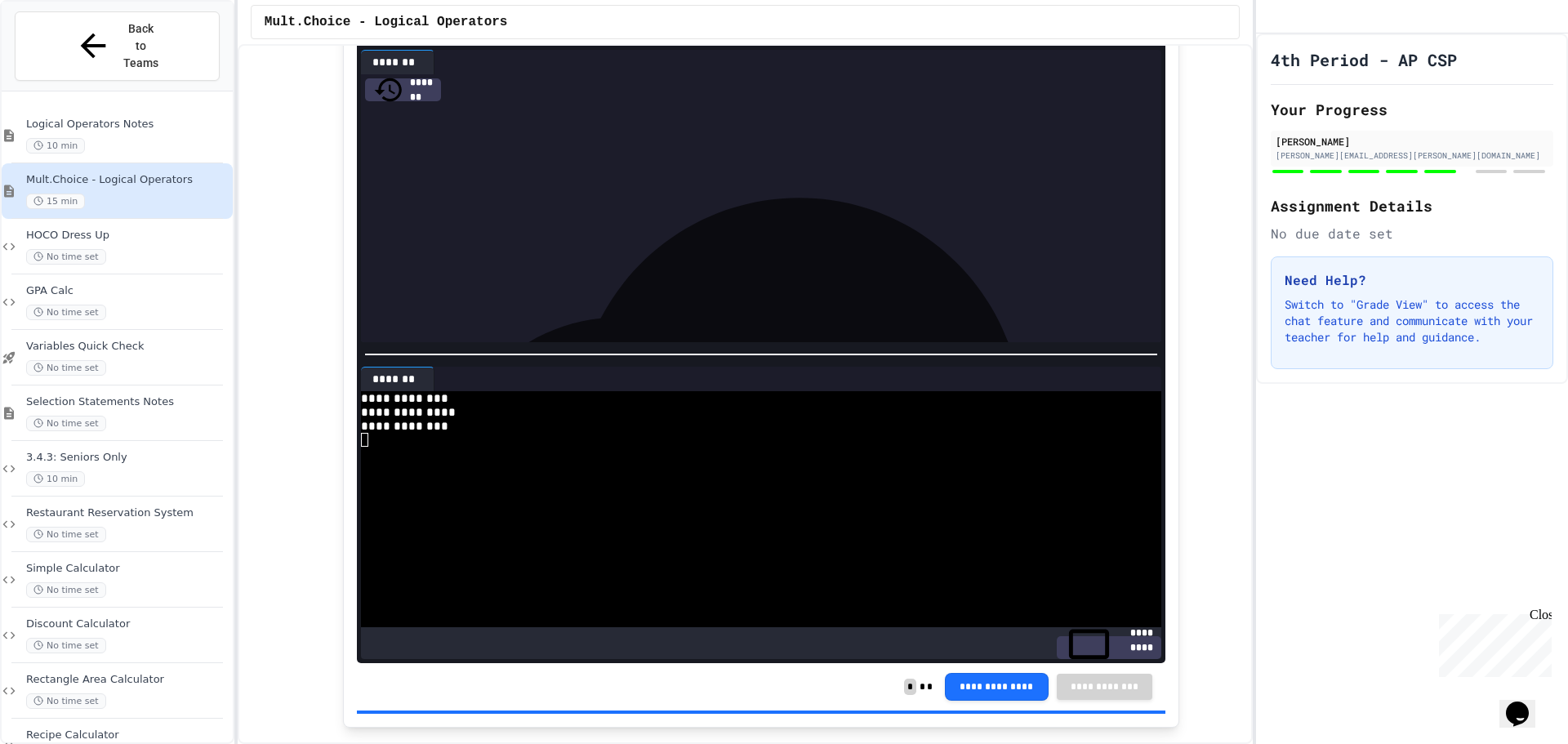
drag, startPoint x: 1449, startPoint y: 315, endPoint x: 1438, endPoint y: 322, distance: 13.0
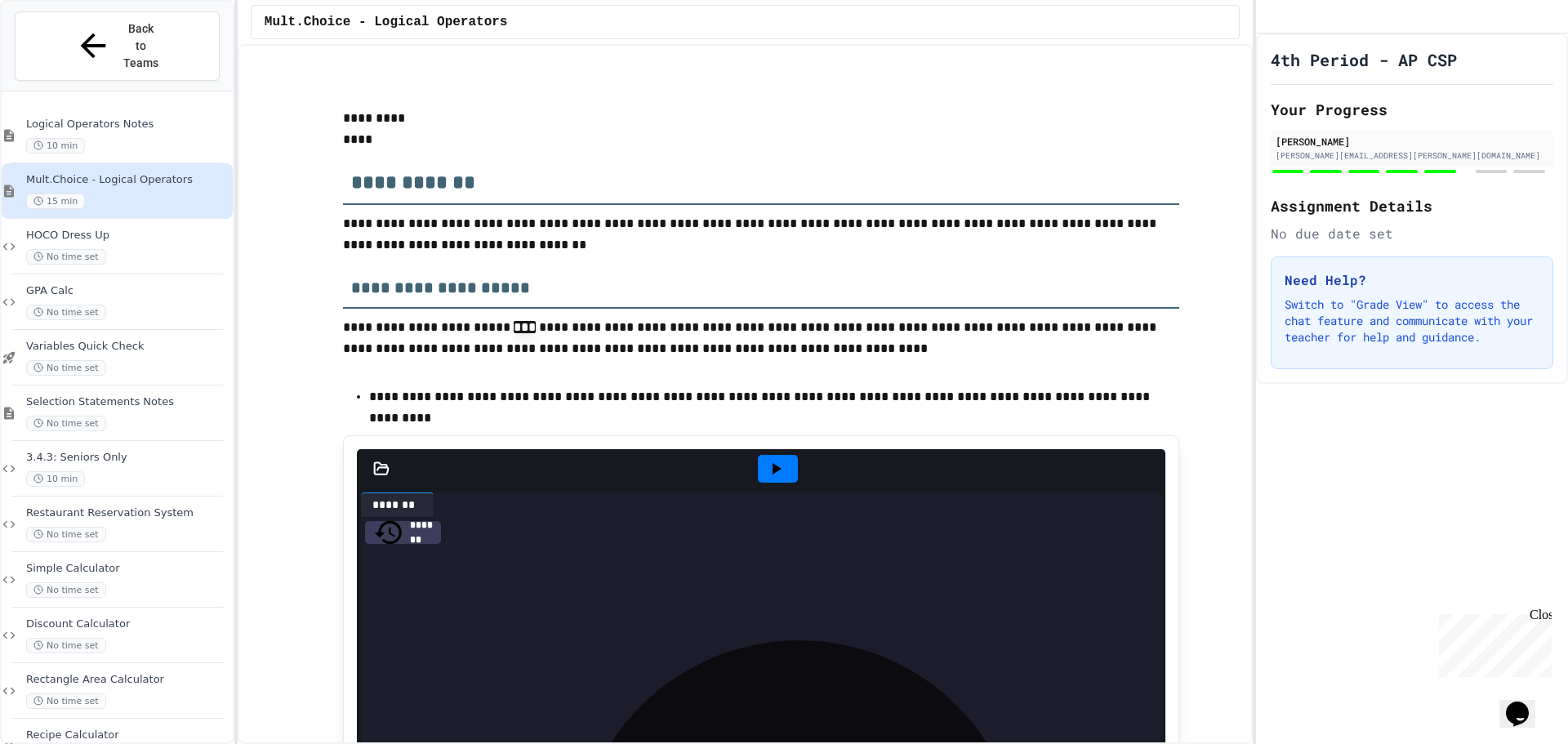
scroll to position [5139, 0]
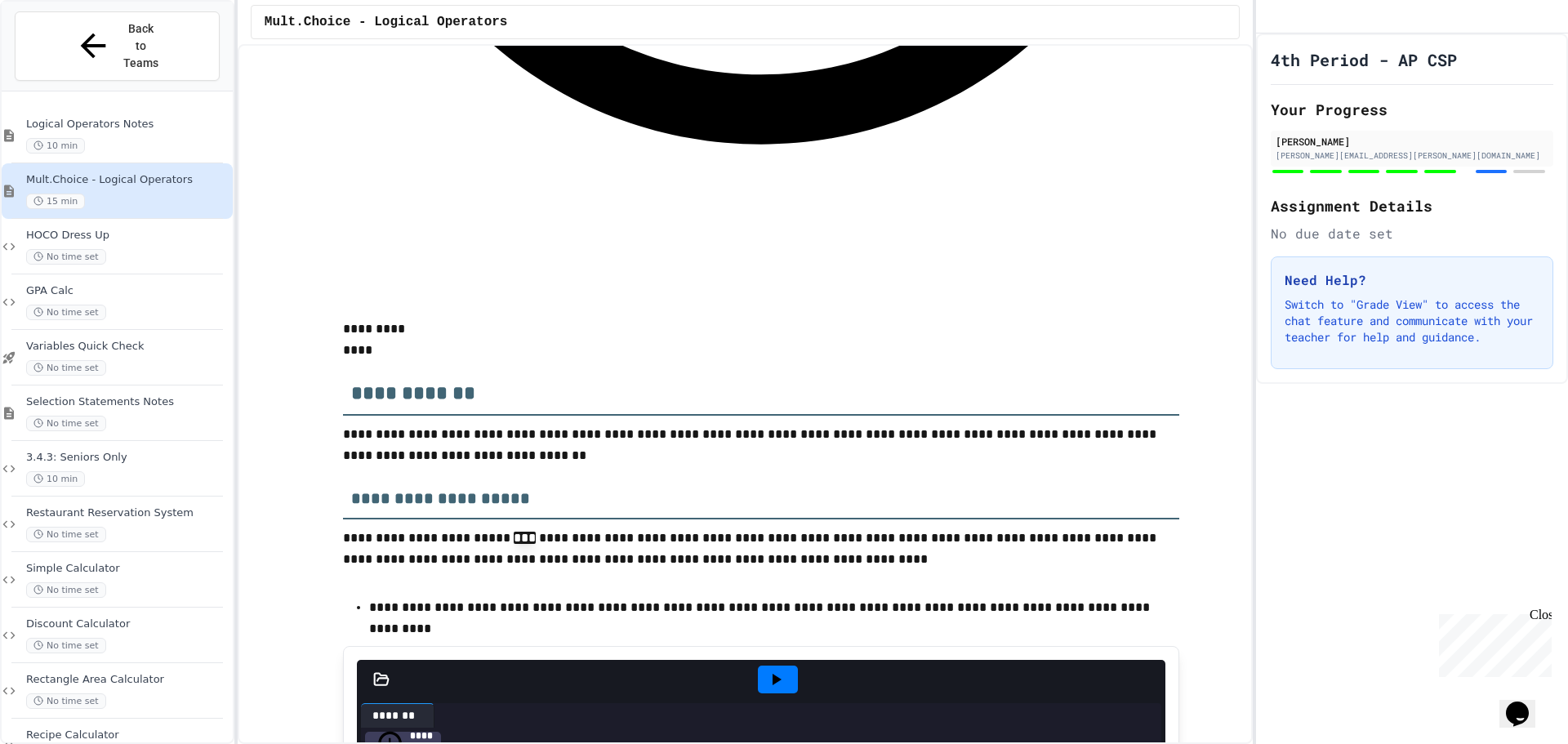
drag, startPoint x: 208, startPoint y: 100, endPoint x: 261, endPoint y: 91, distance: 53.8
